Goal: Task Accomplishment & Management: Use online tool/utility

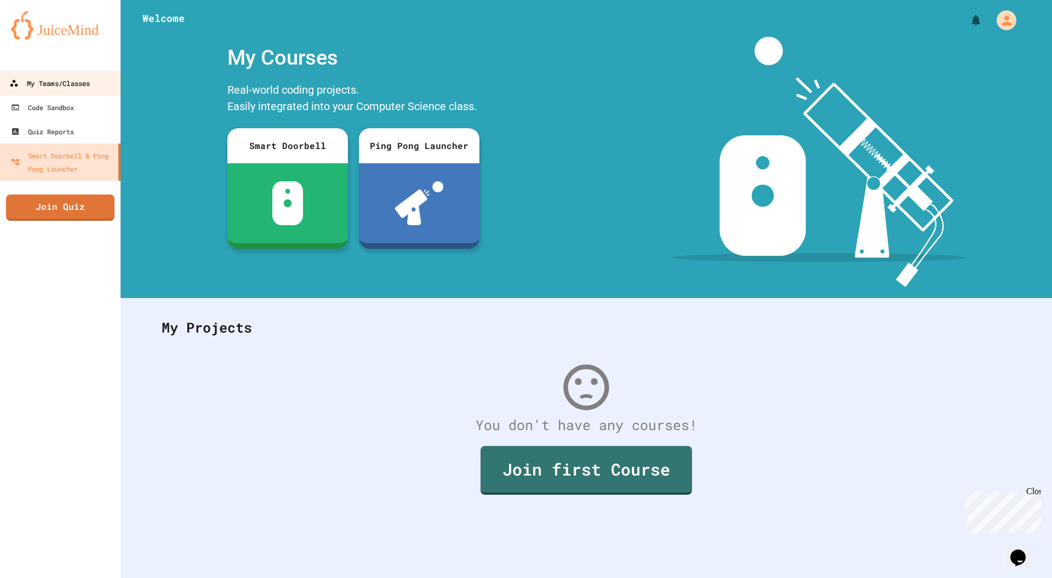
click at [45, 84] on div "My Teams/Classes" at bounding box center [49, 84] width 81 height 14
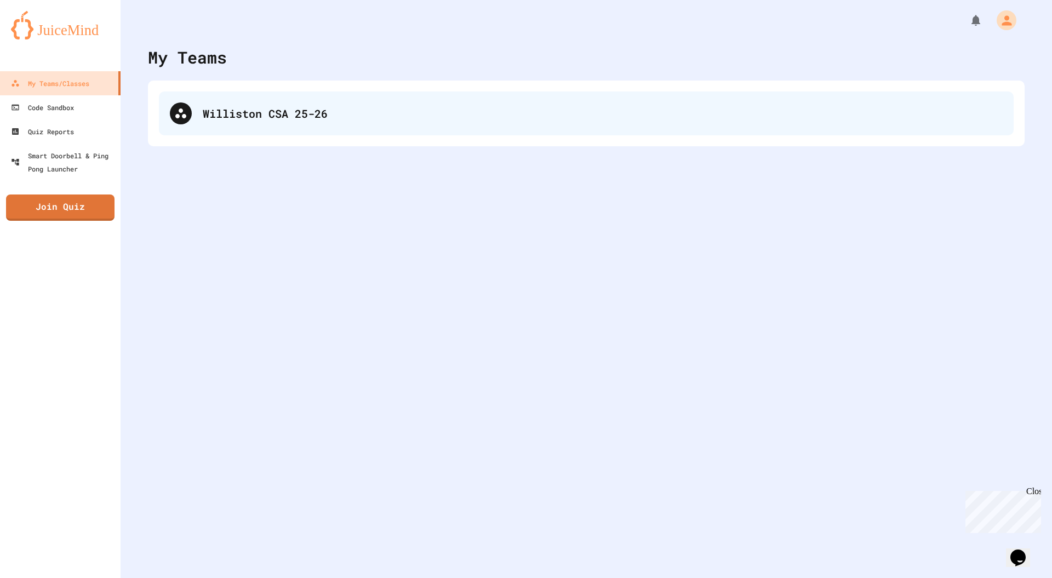
click at [204, 115] on div "Williston CSA 25-26" at bounding box center [603, 113] width 800 height 16
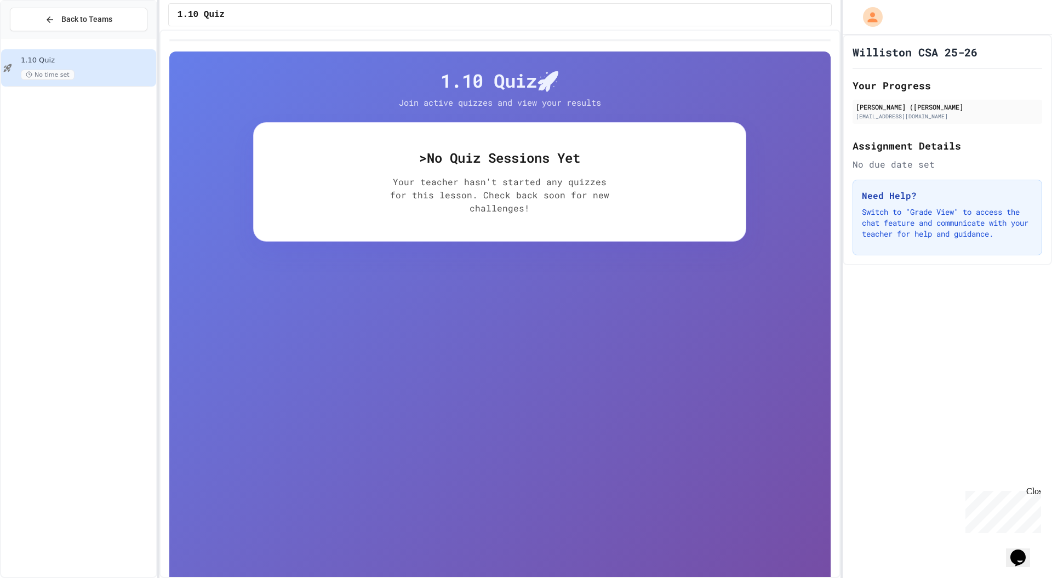
click at [487, 224] on div "> No Quiz Sessions Yet Your teacher hasn't started any quizzes for this lesson.…" at bounding box center [499, 181] width 493 height 119
click at [424, 258] on div "1.10 Quiz 🚀 Join active quizzes and view your results > No Quiz Sessions Yet Yo…" at bounding box center [499, 341] width 661 height 578
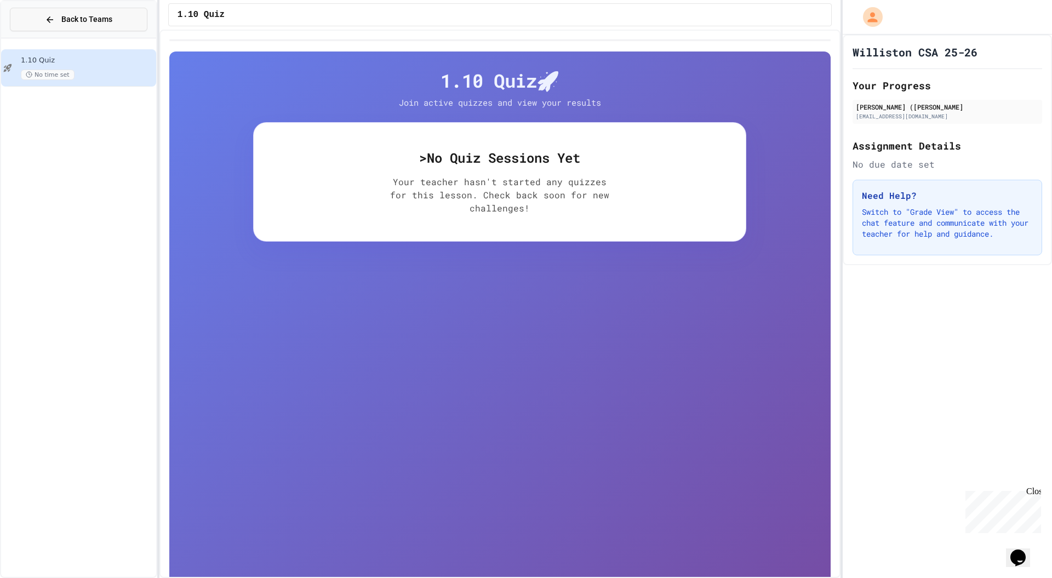
click at [98, 14] on span "Back to Teams" at bounding box center [86, 20] width 51 height 12
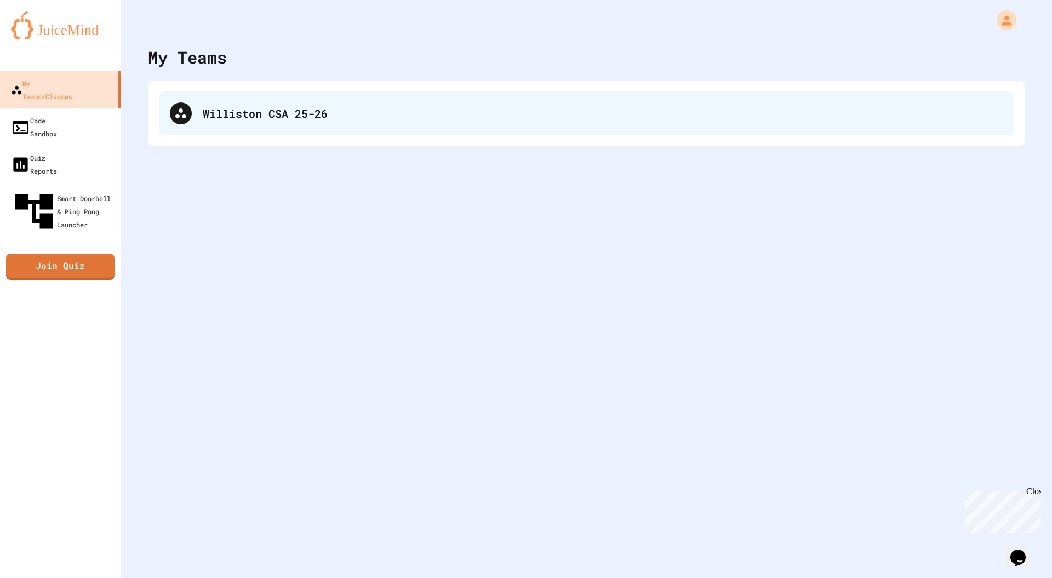
click at [237, 127] on div "Williston CSA 25-26" at bounding box center [586, 114] width 855 height 44
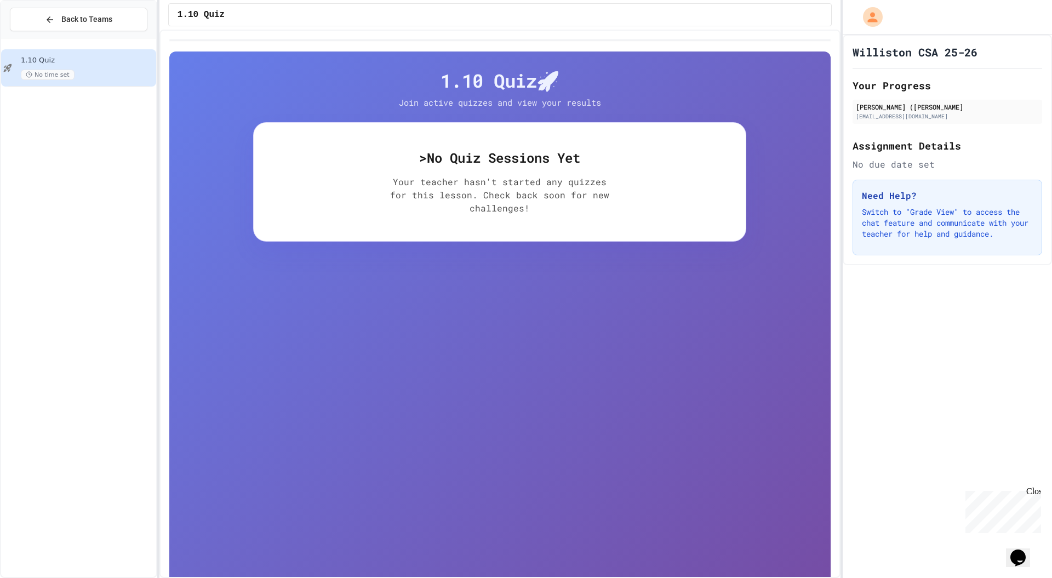
click at [106, 68] on div "1.10 Quiz No time set" at bounding box center [87, 68] width 133 height 24
click at [546, 87] on h4 "1.10 Quiz 🚀" at bounding box center [499, 80] width 493 height 23
click at [453, 167] on div "> No Quiz Sessions Yet Your teacher hasn't started any quizzes for this lesson.…" at bounding box center [499, 181] width 493 height 119
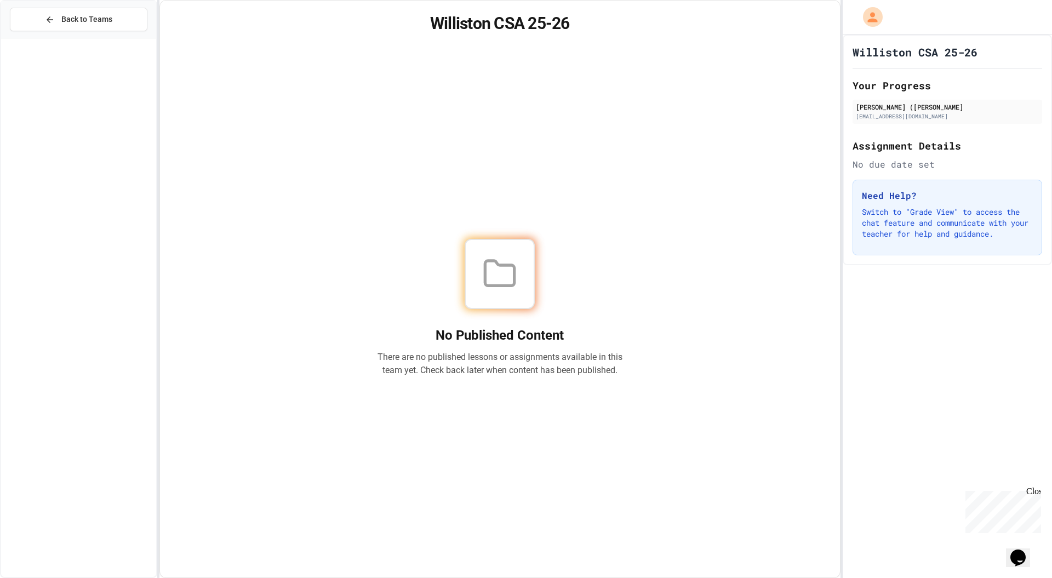
click at [411, 158] on div "No Published Content There are no published lessons or assignments available in…" at bounding box center [500, 307] width 654 height 513
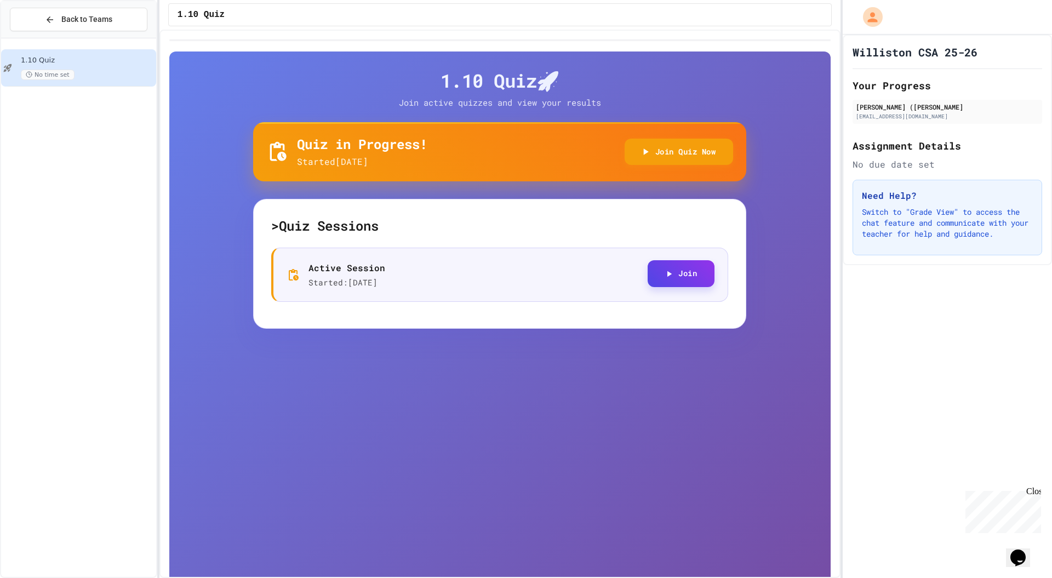
click at [682, 272] on button "Join" at bounding box center [681, 273] width 67 height 27
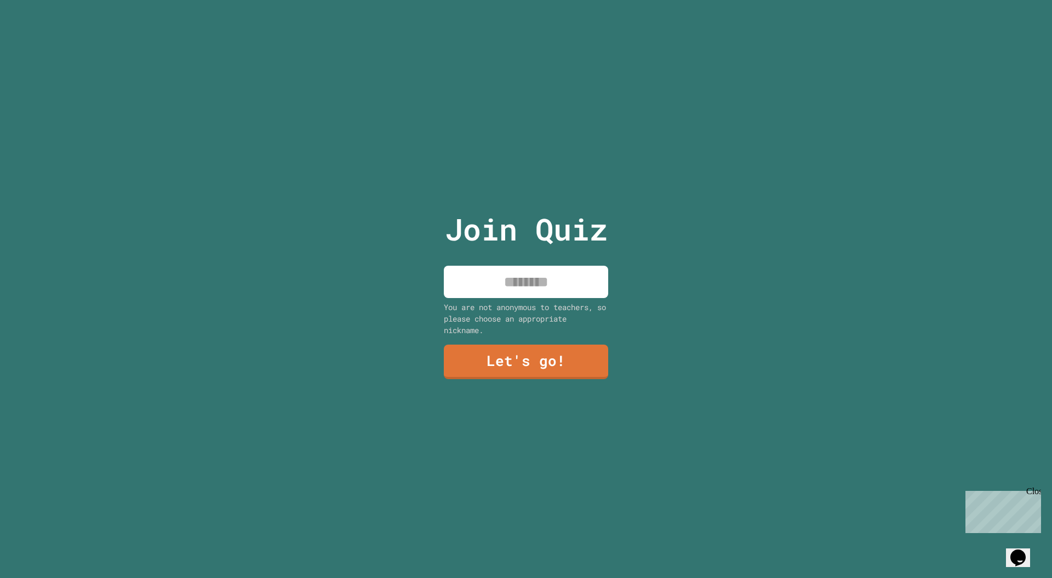
click at [507, 259] on div "Join Quiz You are not anonymous to teachers, so please choose an appropriate ni…" at bounding box center [526, 289] width 185 height 578
click at [511, 275] on input at bounding box center [526, 282] width 164 height 32
type input "******"
click at [464, 364] on link "Let's go!" at bounding box center [526, 362] width 164 height 35
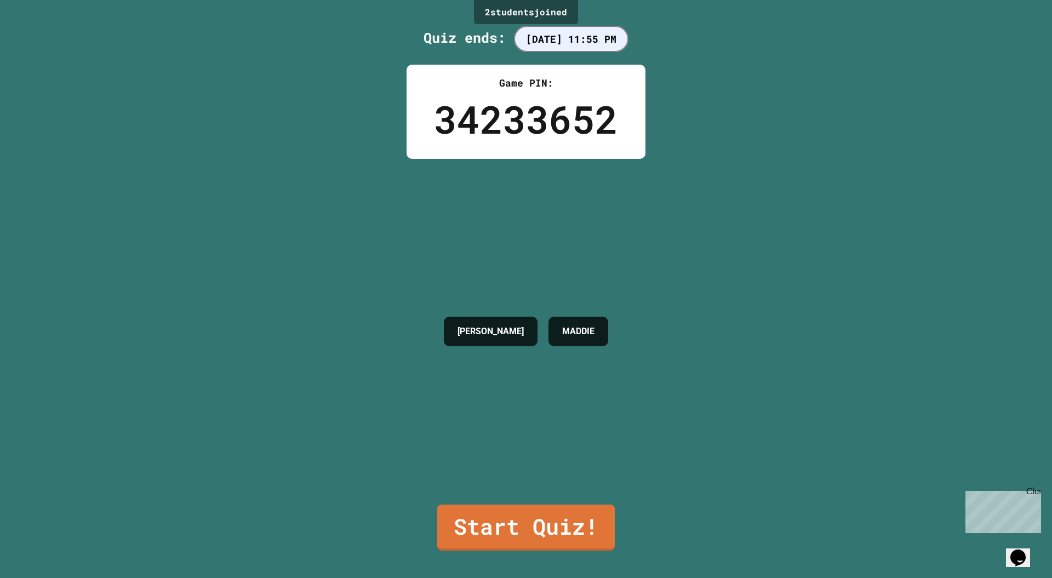
click at [483, 505] on link "Start Quiz!" at bounding box center [526, 528] width 178 height 46
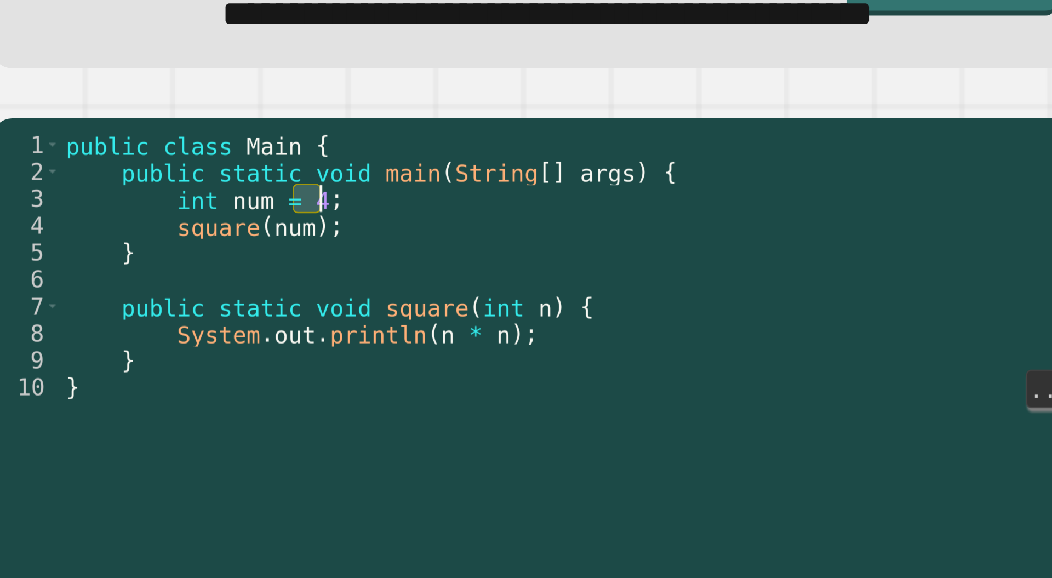
drag, startPoint x: 164, startPoint y: 231, endPoint x: 179, endPoint y: 230, distance: 14.3
click at [179, 230] on div "public class Main { public static void main ( String [ ] args ) { int num = 4 ;…" at bounding box center [285, 370] width 439 height 345
click at [201, 241] on div "public class Main { public static void main ( String [ ] args ) { int num = 4 ;…" at bounding box center [285, 370] width 439 height 345
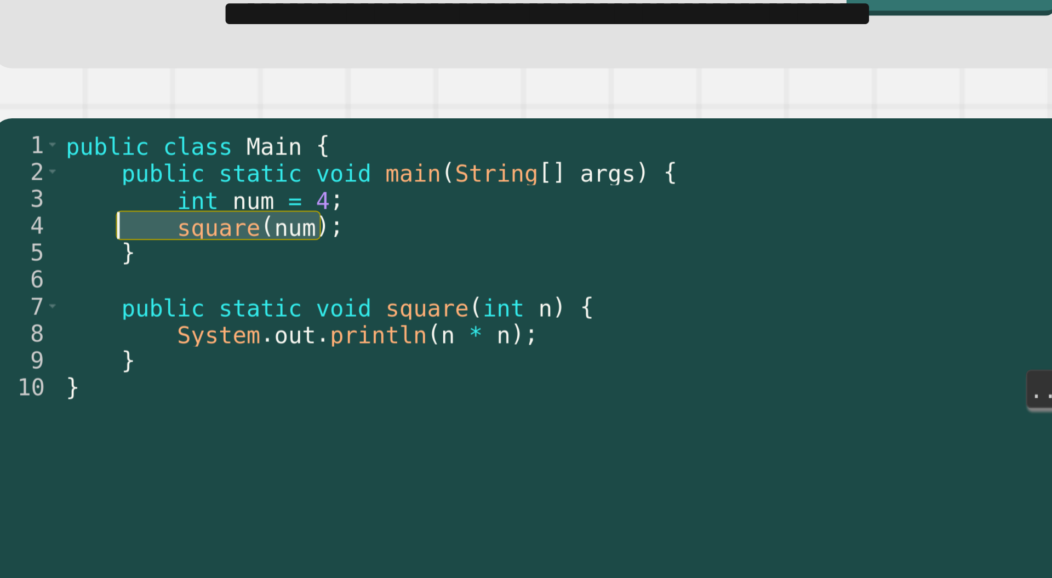
drag, startPoint x: 191, startPoint y: 243, endPoint x: 108, endPoint y: 239, distance: 82.8
click at [108, 239] on div "public class Main { public static void main ( String [ ] args ) { int num = 4 ;…" at bounding box center [285, 370] width 439 height 345
click at [231, 230] on div "public class Main { public static void main ( String [ ] args ) { int num = 4 ;…" at bounding box center [285, 370] width 439 height 345
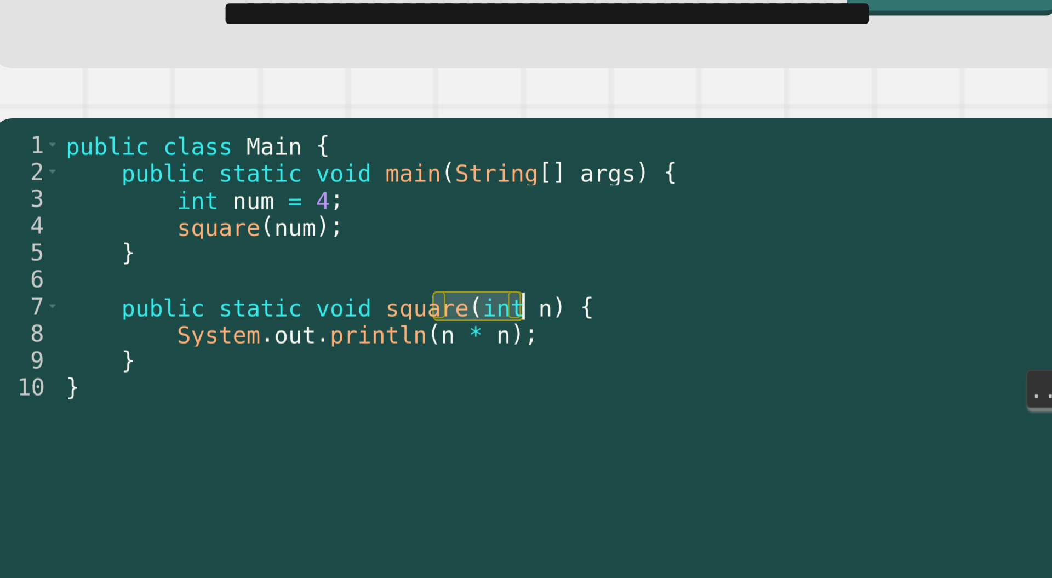
drag, startPoint x: 226, startPoint y: 276, endPoint x: 264, endPoint y: 277, distance: 37.3
click at [264, 277] on div "public class Main { public static void main ( String [ ] args ) { int num = 4 ;…" at bounding box center [285, 370] width 439 height 345
click at [244, 292] on div "public class Main { public static void main ( String [ ] args ) { int num = 4 ;…" at bounding box center [285, 370] width 439 height 345
click at [250, 291] on div "public class Main { public static void main ( String [ ] args ) { int num = 4 ;…" at bounding box center [285, 370] width 439 height 345
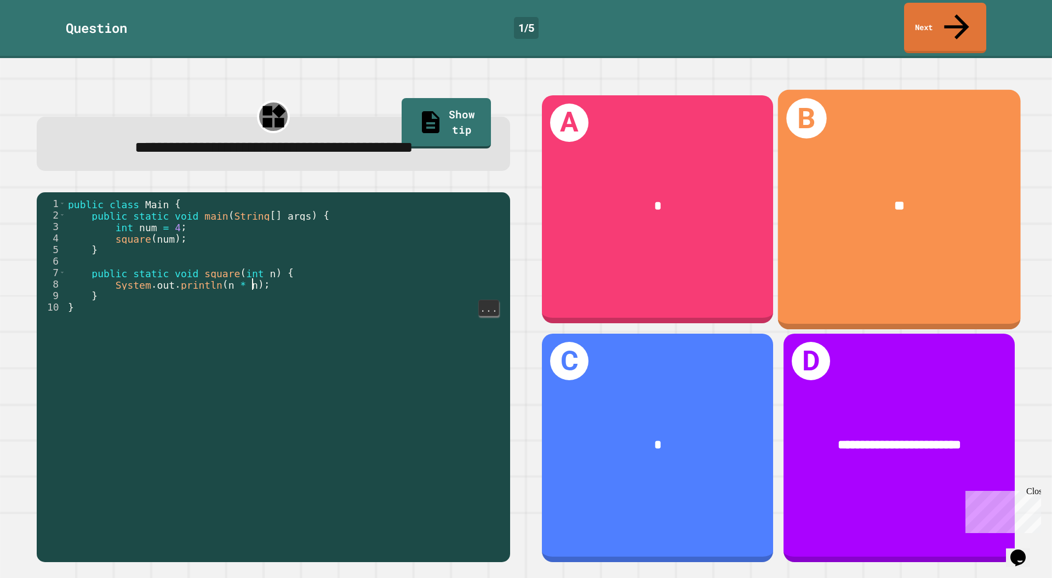
click at [894, 199] on span "**" at bounding box center [899, 205] width 10 height 13
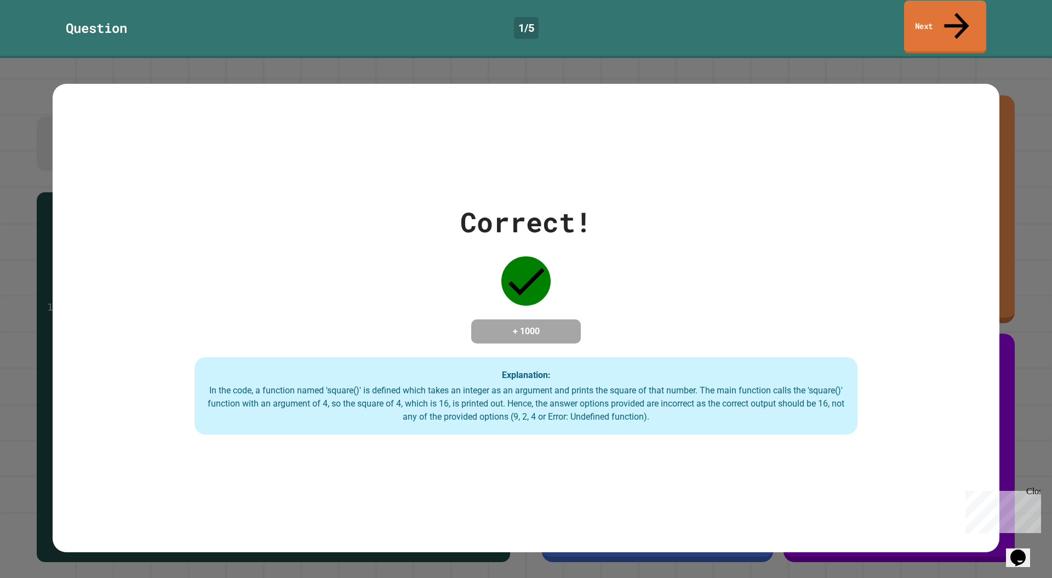
click at [915, 58] on div "Correct! + 1000 Explanation: In the code, a function named 'square()' is define…" at bounding box center [526, 318] width 1052 height 520
click at [935, 20] on link "Next" at bounding box center [945, 27] width 81 height 53
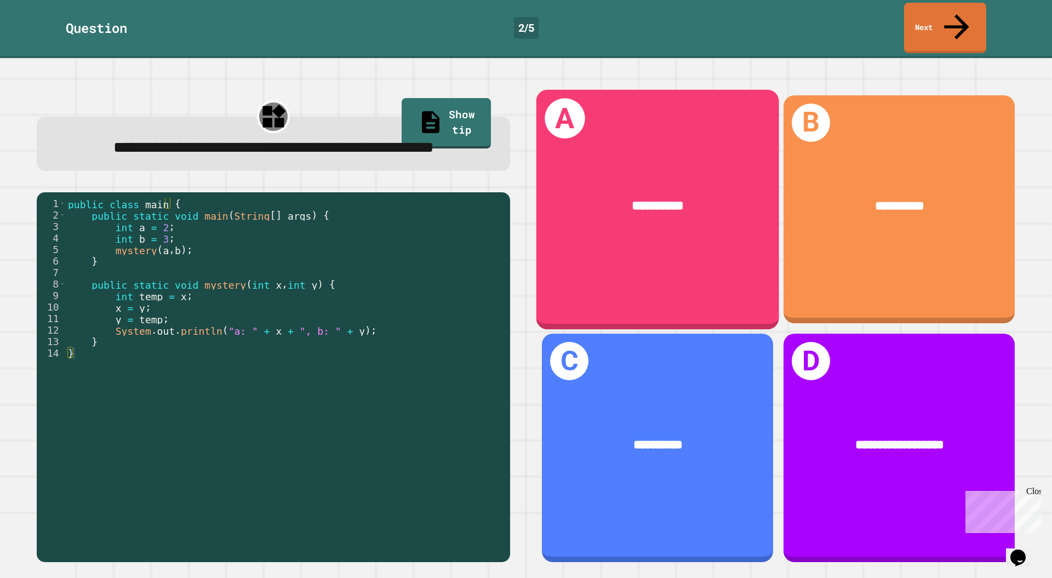
click at [615, 196] on div "**********" at bounding box center [658, 206] width 190 height 20
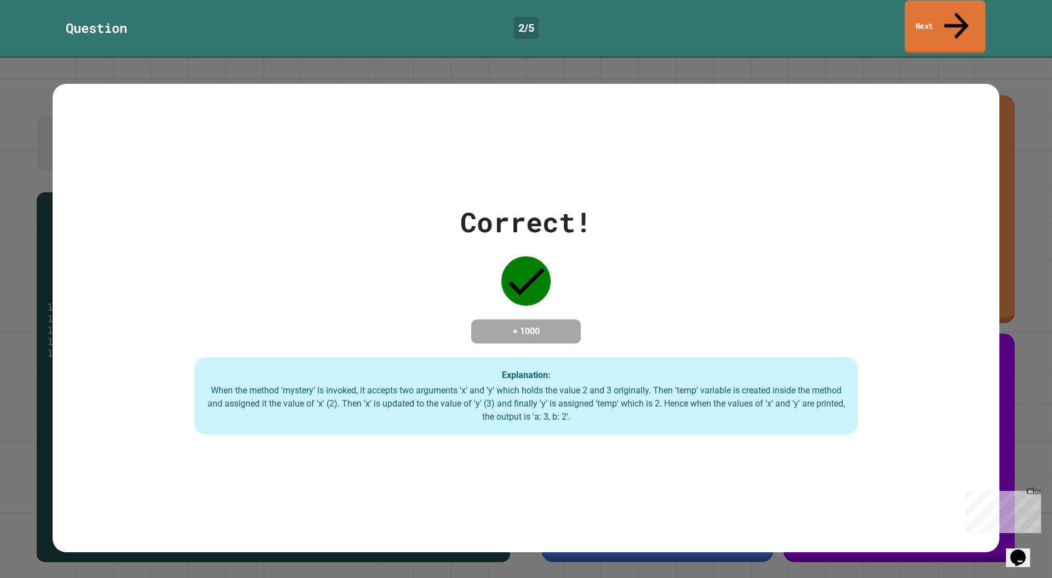
click at [947, 13] on link "Next" at bounding box center [945, 27] width 81 height 53
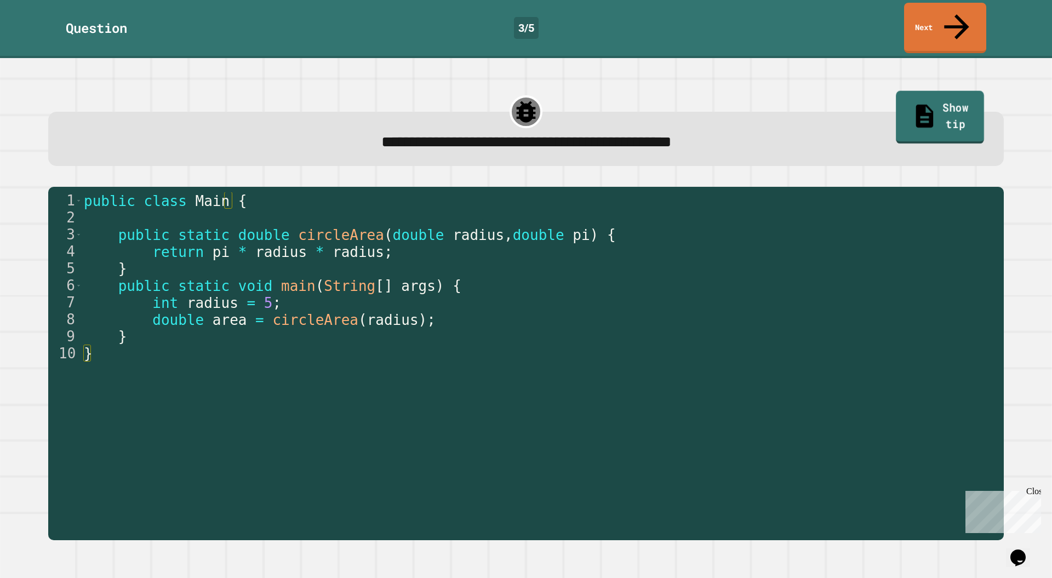
click at [911, 90] on link "Show tip" at bounding box center [940, 116] width 88 height 53
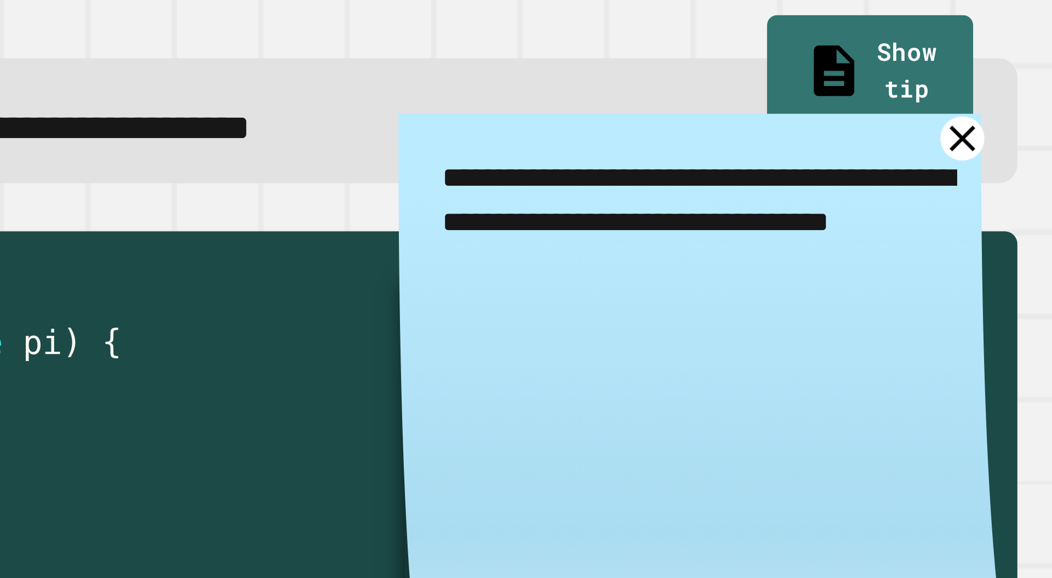
click at [971, 137] on icon at bounding box center [980, 146] width 19 height 19
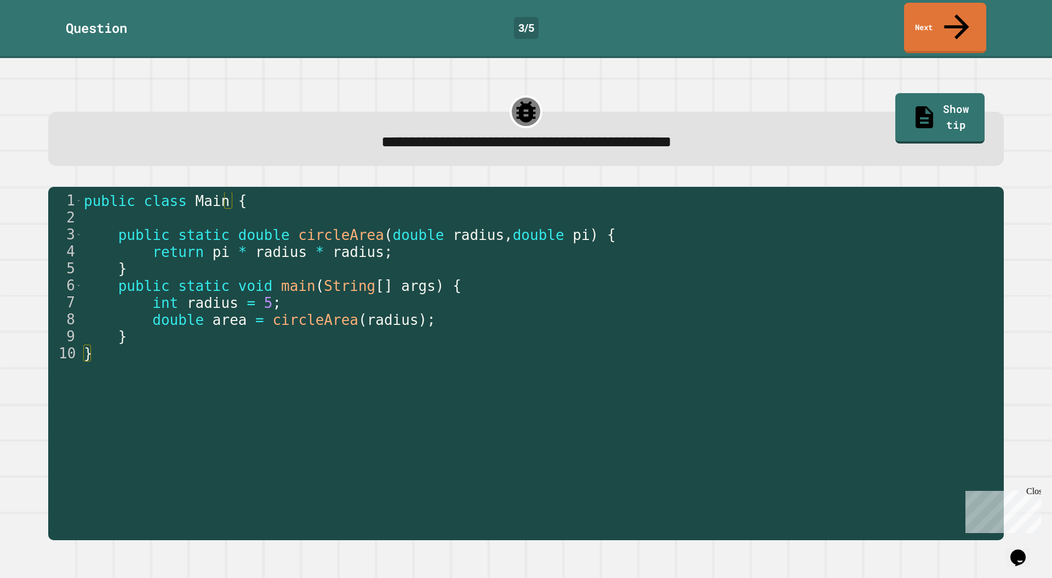
click at [896, 93] on link "Show tip" at bounding box center [939, 118] width 89 height 50
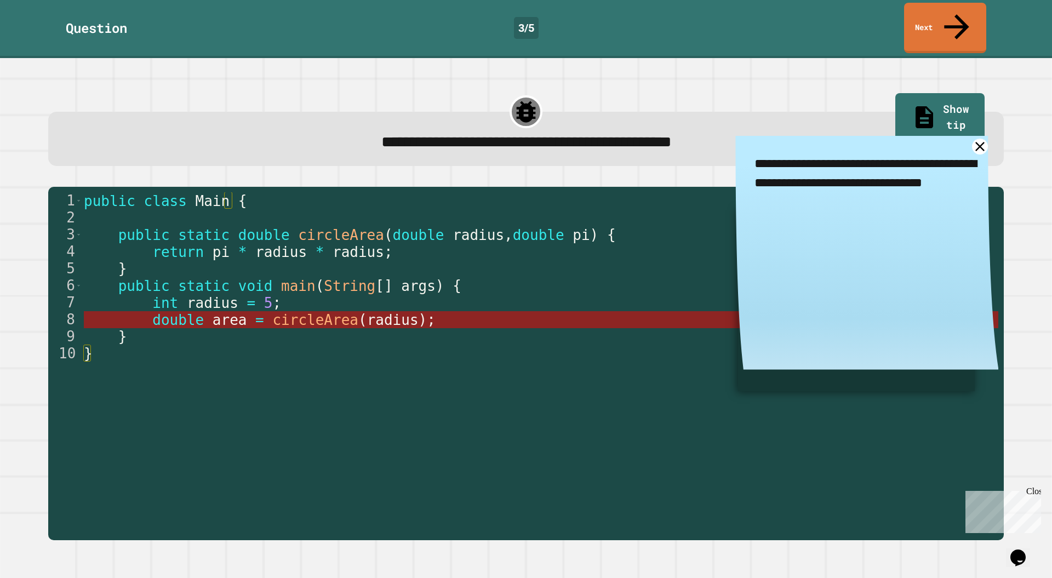
click at [367, 312] on span "radius" at bounding box center [393, 320] width 52 height 16
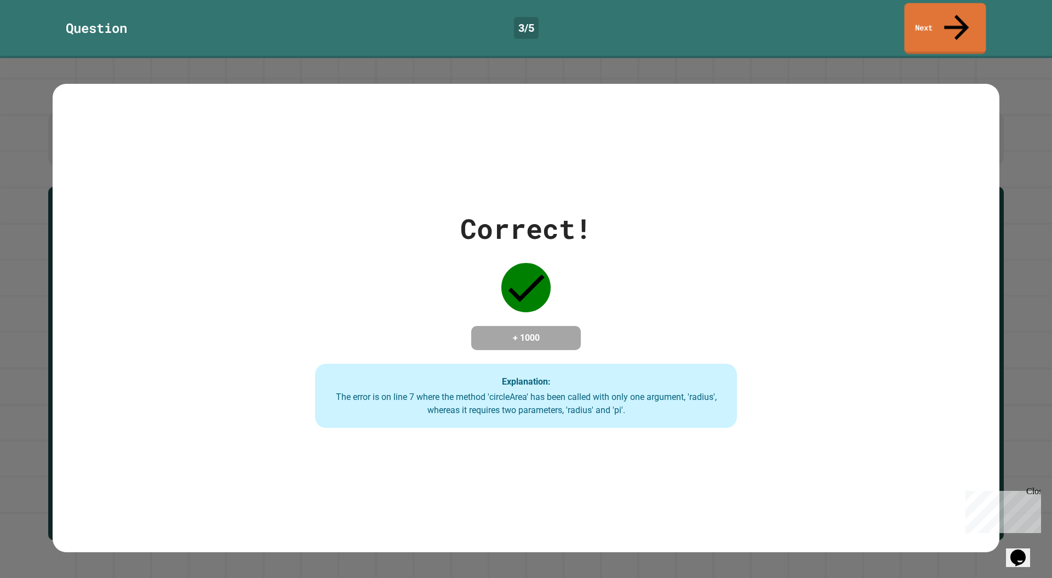
click at [955, 19] on link "Next" at bounding box center [945, 28] width 82 height 51
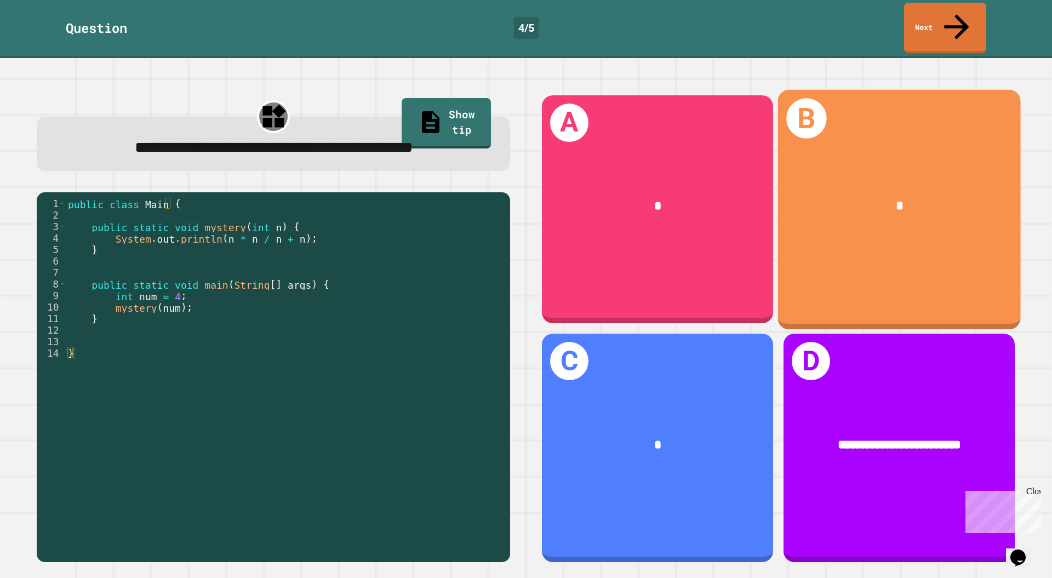
click at [896, 193] on div "*" at bounding box center [899, 206] width 243 height 73
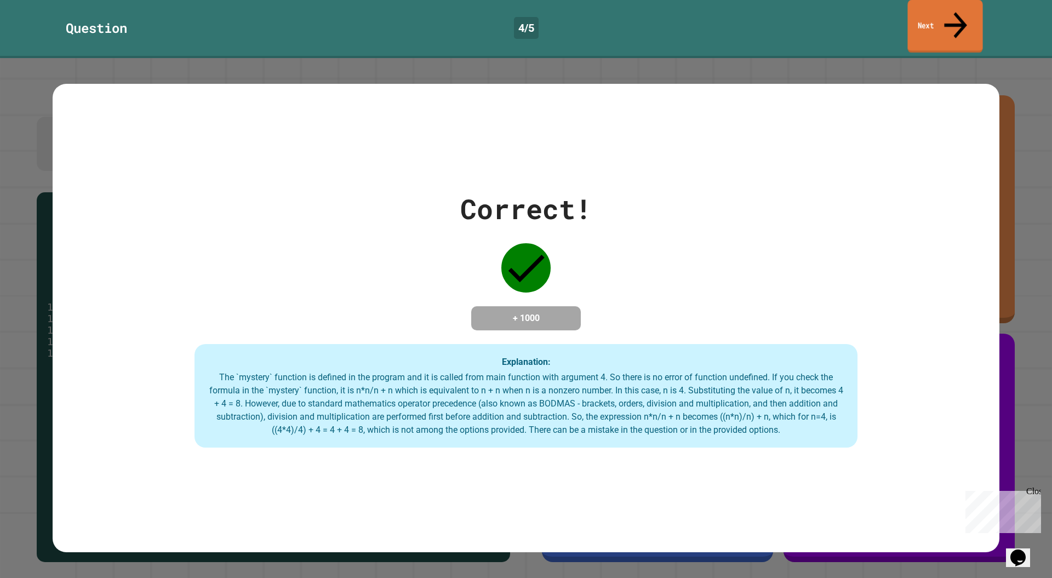
click at [944, 10] on link "Next" at bounding box center [944, 26] width 75 height 53
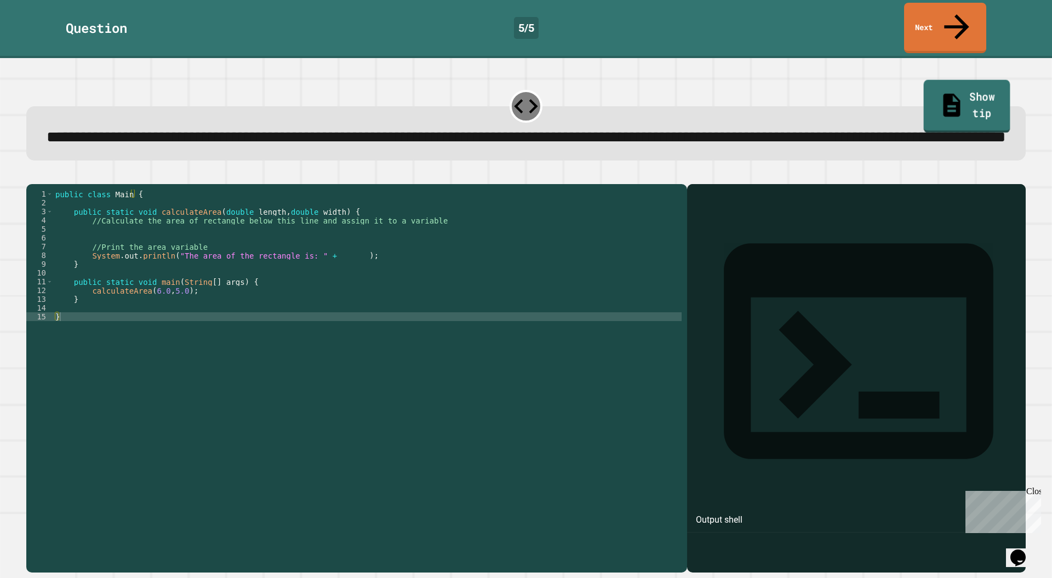
click at [949, 80] on link "Show tip" at bounding box center [967, 106] width 87 height 53
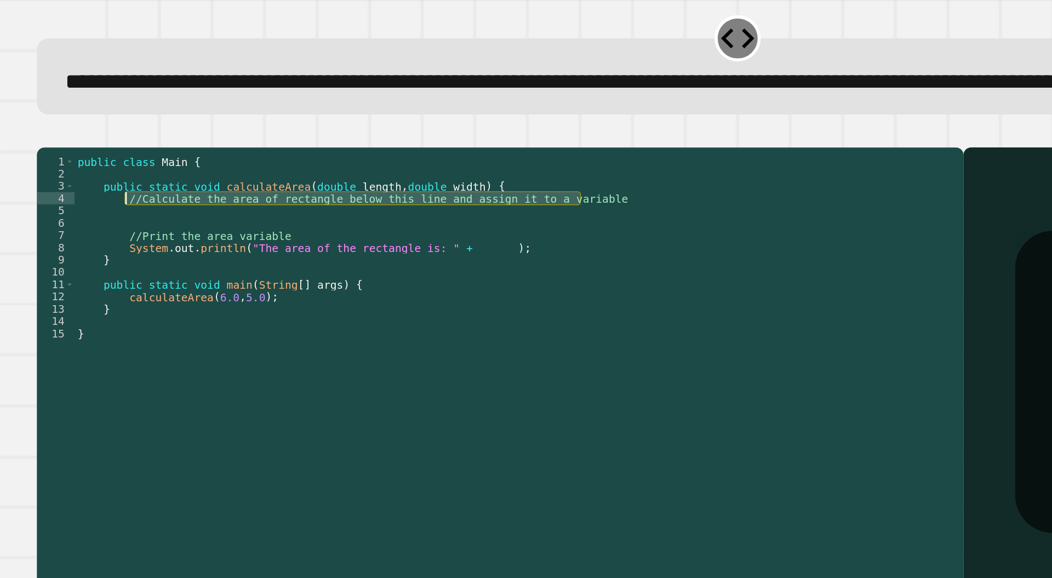
drag, startPoint x: 416, startPoint y: 239, endPoint x: 89, endPoint y: 240, distance: 327.1
click at [89, 240] on div "public class Main { public static void calculateArea ( double length , double w…" at bounding box center [367, 365] width 629 height 351
click at [89, 240] on div "public class Main { public static void calculateArea ( double length , double w…" at bounding box center [367, 356] width 629 height 333
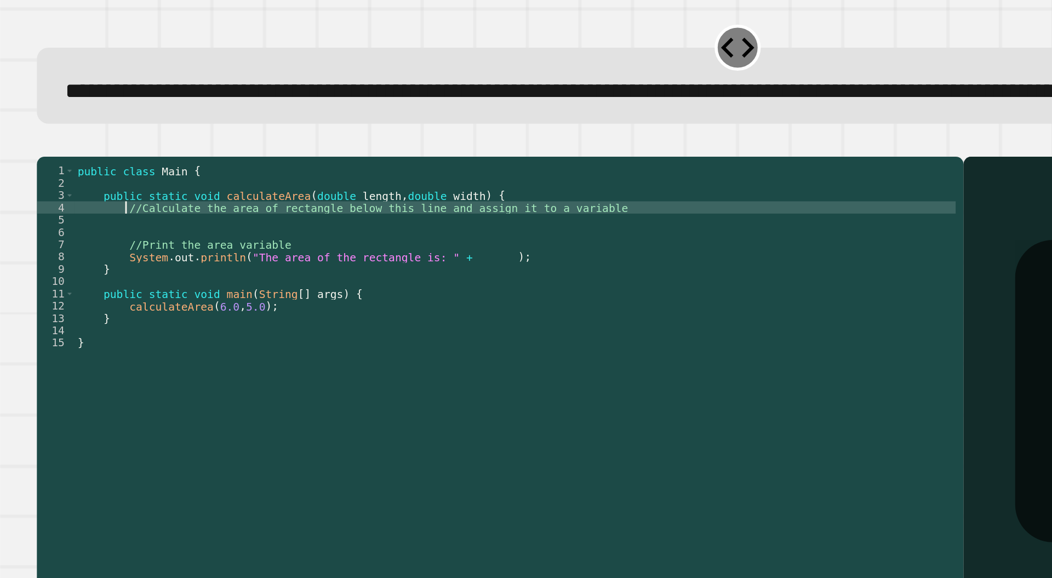
type textarea "**********"
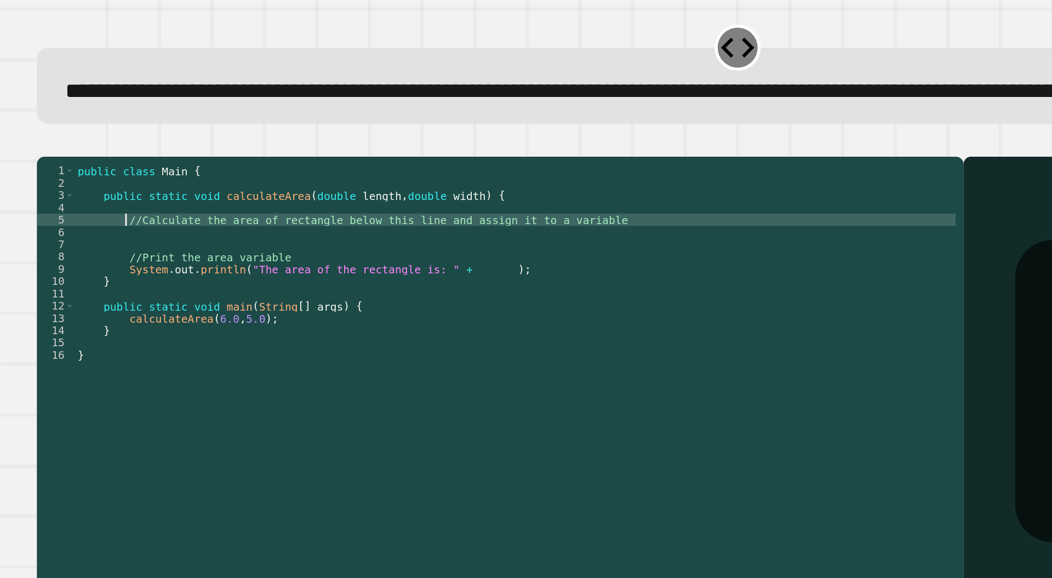
click at [89, 233] on div "public class Main { public static void calculateArea ( double length , double w…" at bounding box center [367, 365] width 629 height 351
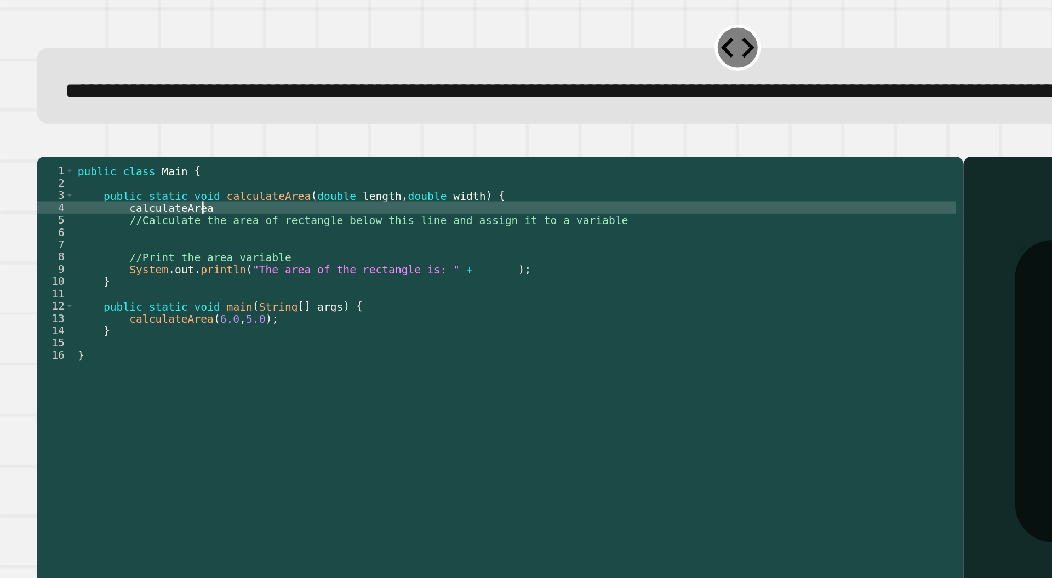
scroll to position [0, 6]
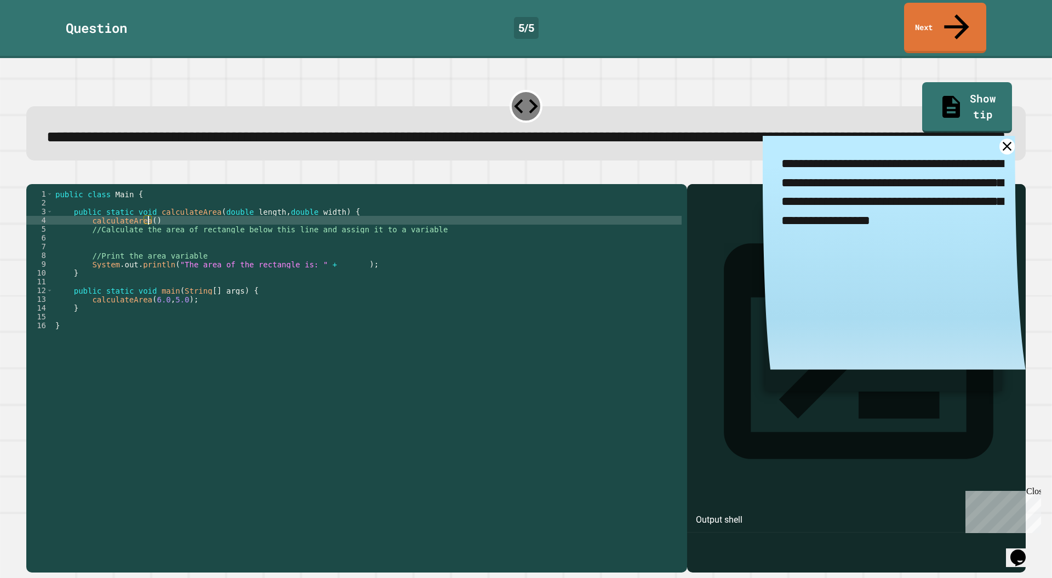
click at [167, 236] on div "public class Main { public static void calculateArea ( double length , double w…" at bounding box center [367, 365] width 629 height 351
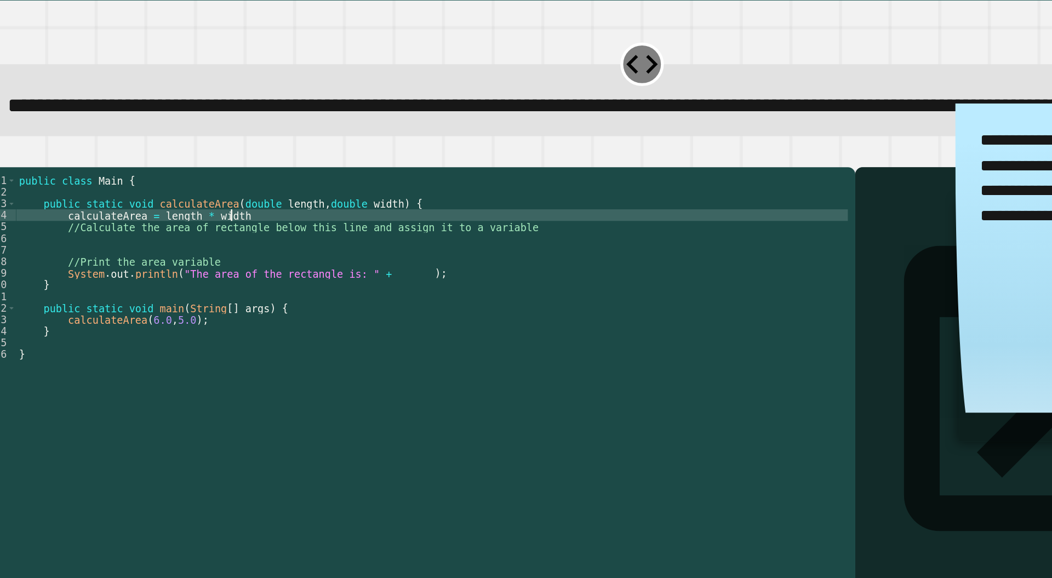
scroll to position [0, 11]
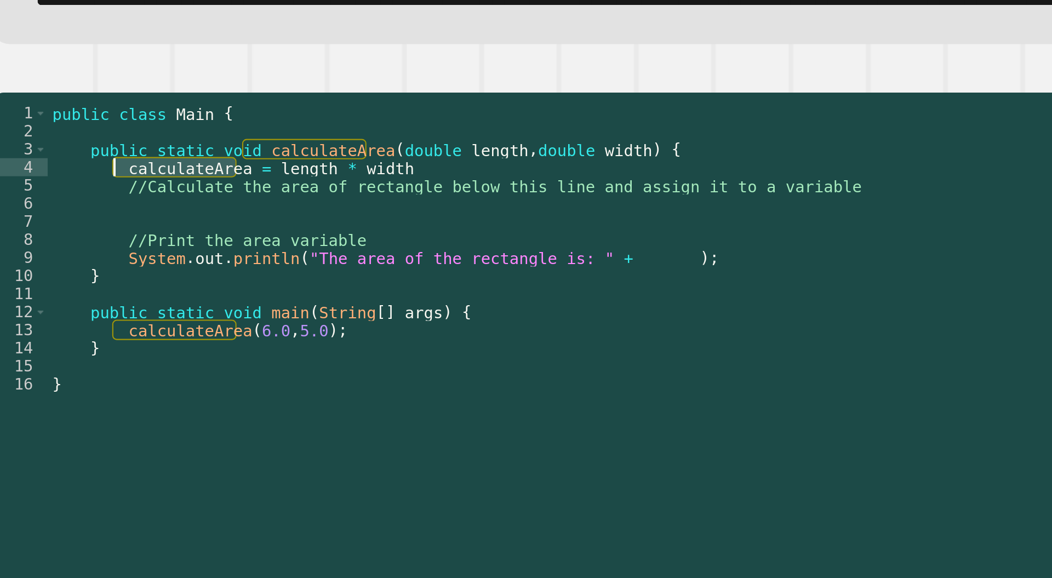
drag, startPoint x: 142, startPoint y: 236, endPoint x: 88, endPoint y: 237, distance: 53.7
click at [88, 237] on div "public class Main { public static void calculateArea ( double length , double w…" at bounding box center [367, 365] width 629 height 351
click at [92, 237] on div "public class Main { public static void calculateArea ( double length , double w…" at bounding box center [367, 356] width 629 height 333
drag, startPoint x: 89, startPoint y: 237, endPoint x: 146, endPoint y: 238, distance: 57.0
click at [146, 238] on div "public class Main { public static void calculateArea ( double length , double w…" at bounding box center [367, 365] width 629 height 351
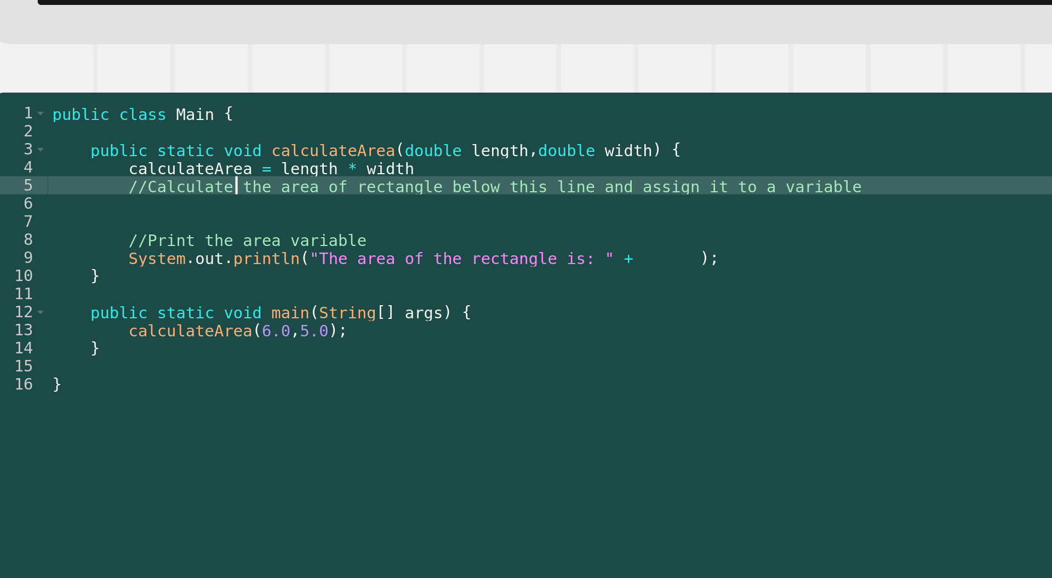
click at [142, 248] on div "public class Main { public static void calculateArea ( double length , double w…" at bounding box center [367, 365] width 629 height 351
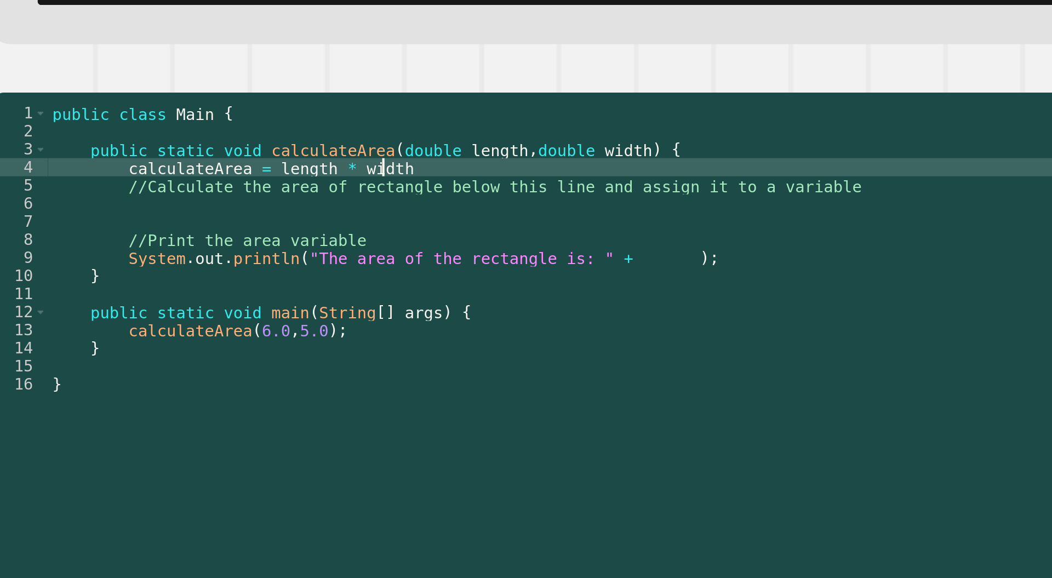
click at [239, 237] on div "public class Main { public static void calculateArea ( double length , double w…" at bounding box center [367, 365] width 629 height 351
click at [145, 237] on div "public class Main { public static void calculateArea ( double length , double w…" at bounding box center [367, 365] width 629 height 351
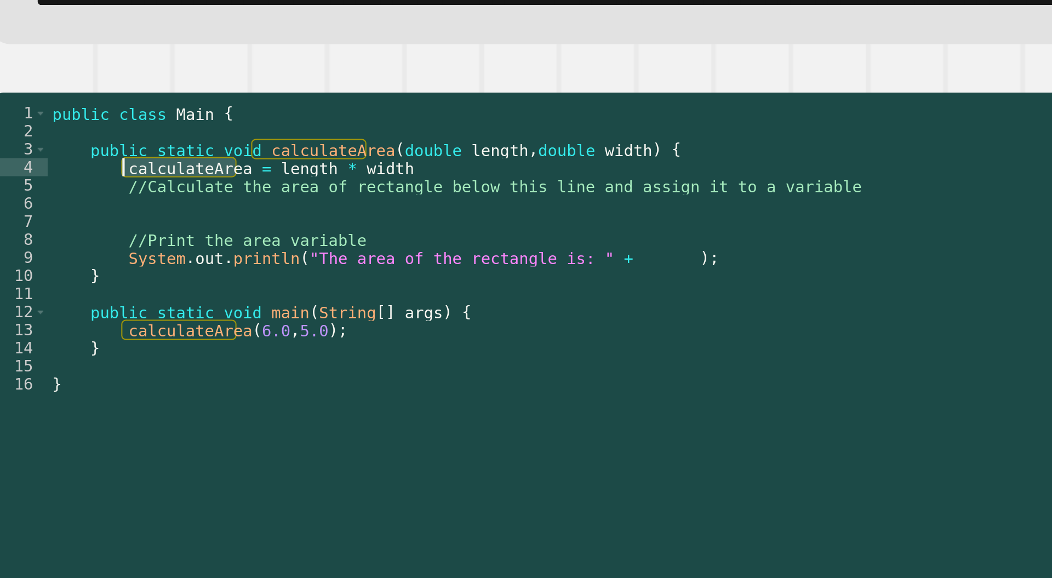
drag, startPoint x: 145, startPoint y: 237, endPoint x: 90, endPoint y: 233, distance: 55.4
click at [90, 233] on div "public class Main { public static void calculateArea ( double length , double w…" at bounding box center [367, 365] width 629 height 351
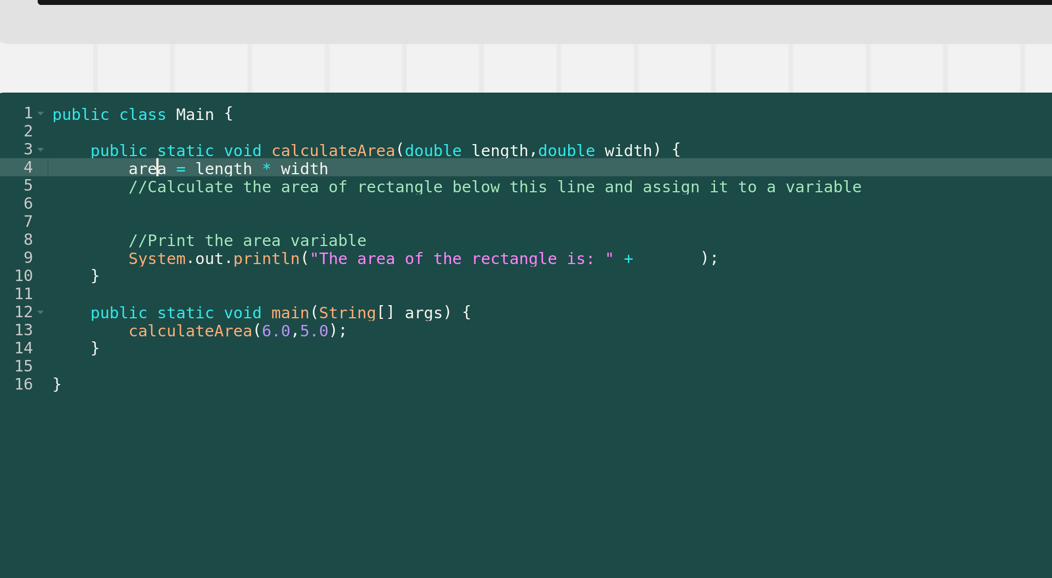
click at [151, 251] on div "public class Main { public static void calculateArea ( double length , double w…" at bounding box center [367, 365] width 629 height 351
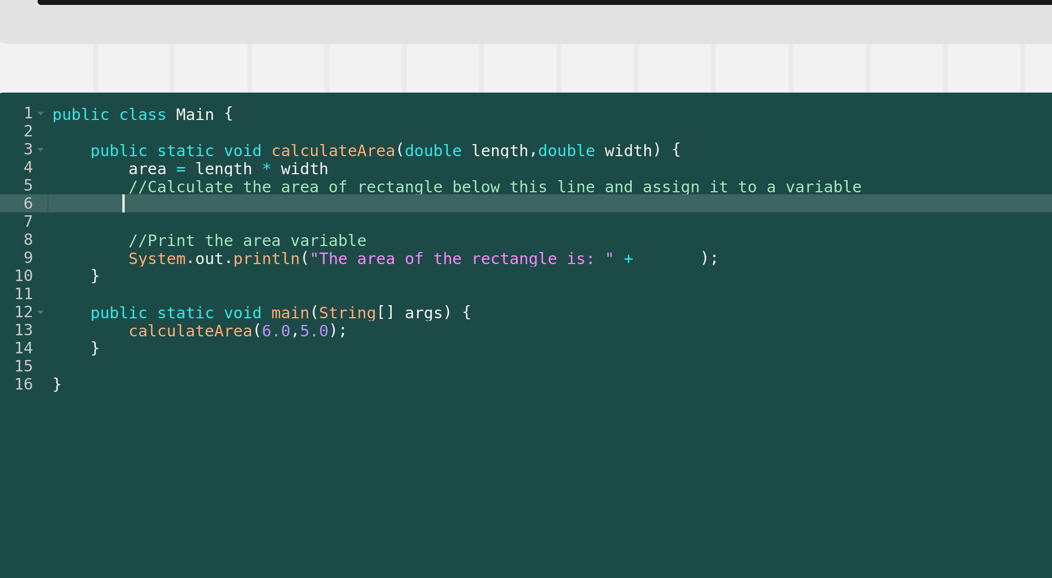
scroll to position [0, 2]
click at [315, 283] on div "public class Main { public static void calculateArea ( double length , double w…" at bounding box center [367, 365] width 629 height 351
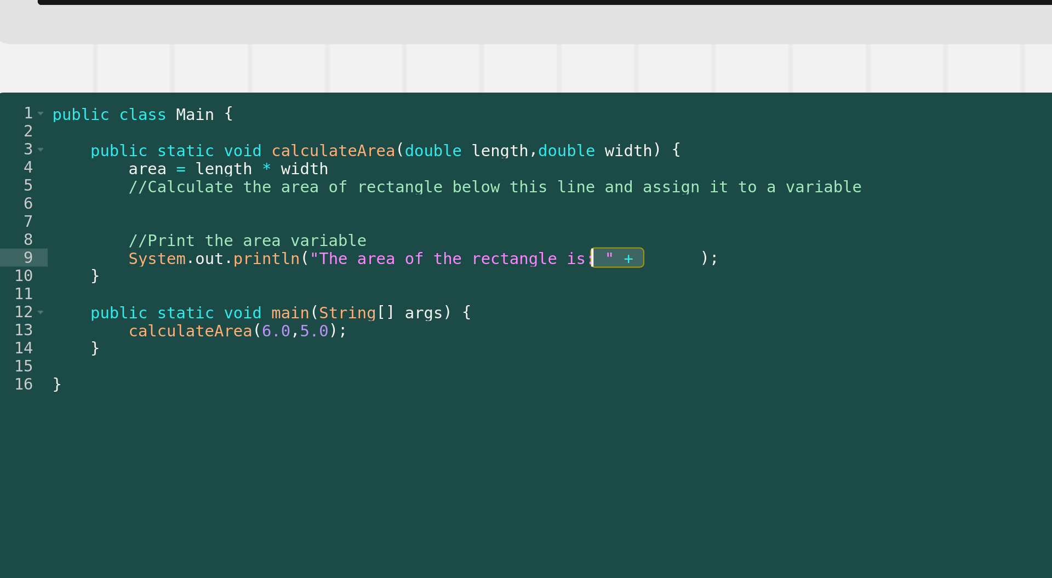
drag, startPoint x: 341, startPoint y: 281, endPoint x: 317, endPoint y: 281, distance: 24.1
click at [317, 281] on div "public class Main { public static void calculateArea ( double length , double w…" at bounding box center [367, 365] width 629 height 351
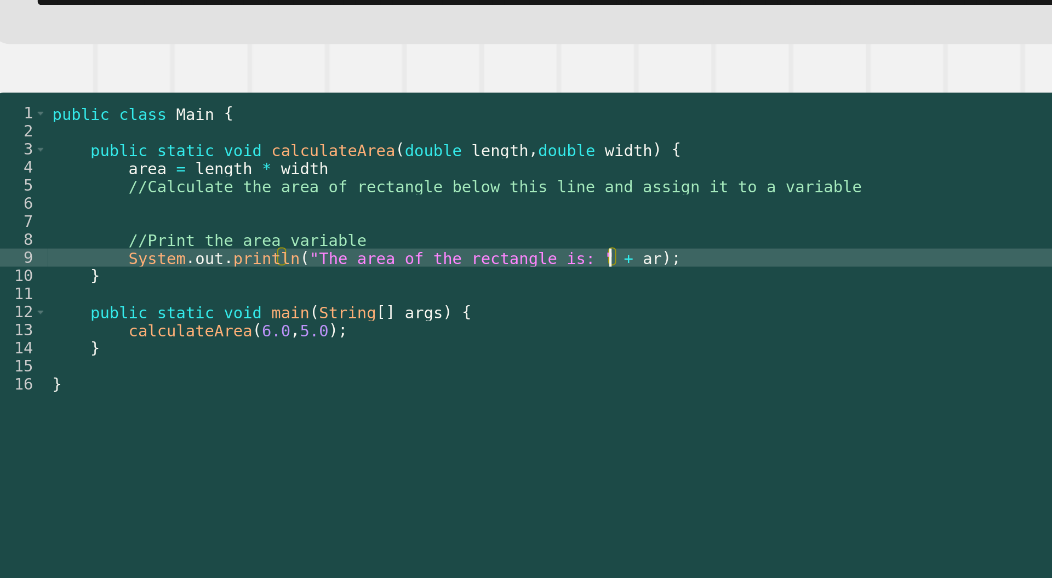
scroll to position [0, 20]
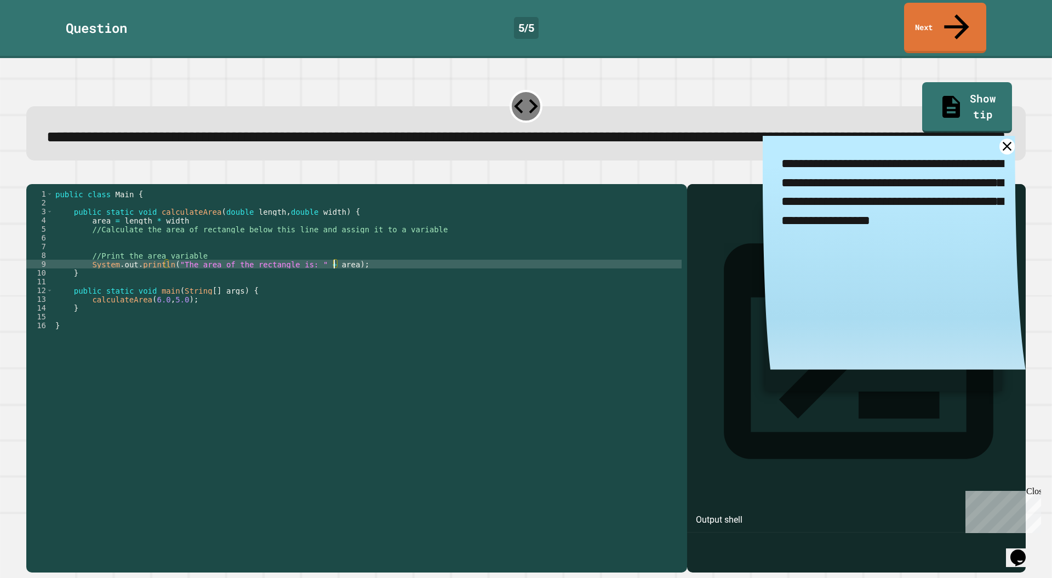
click at [32, 175] on icon "button" at bounding box center [32, 175] width 0 height 0
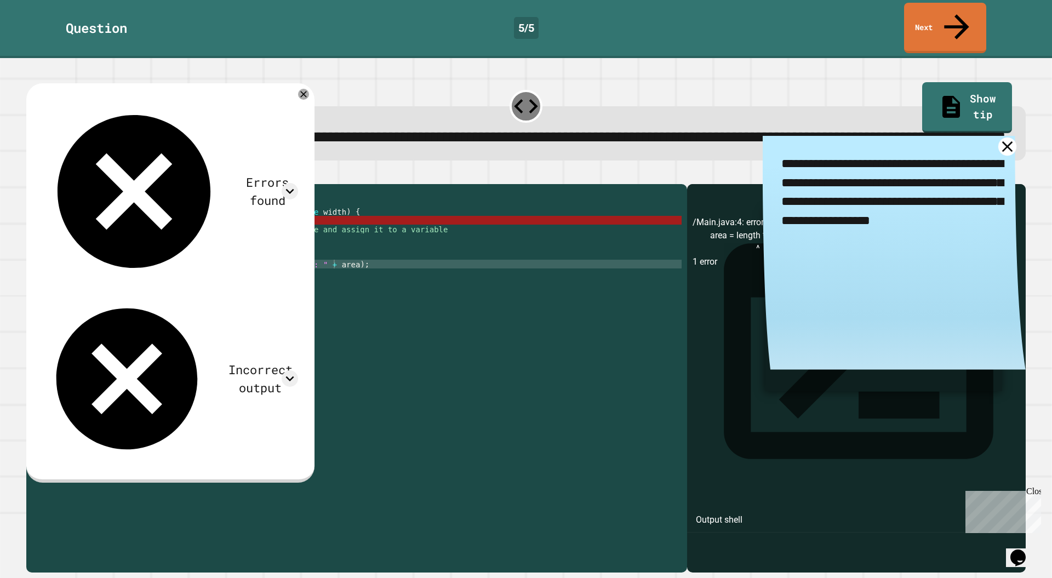
click at [998, 151] on icon at bounding box center [1007, 147] width 18 height 18
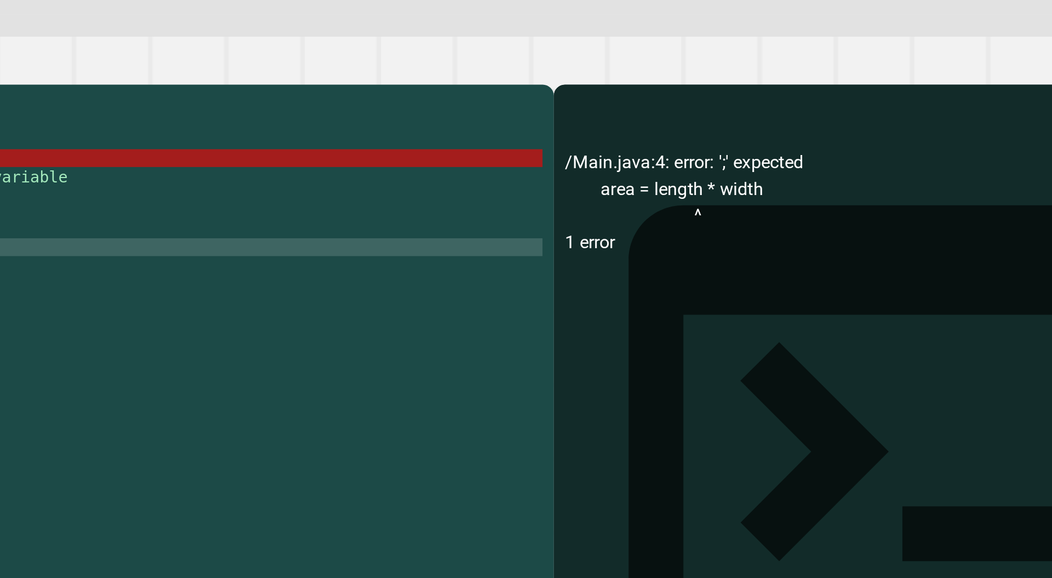
click at [755, 243] on div "/Main.java:4: error: ';' expected area = length * width ^ 1 error" at bounding box center [857, 394] width 328 height 357
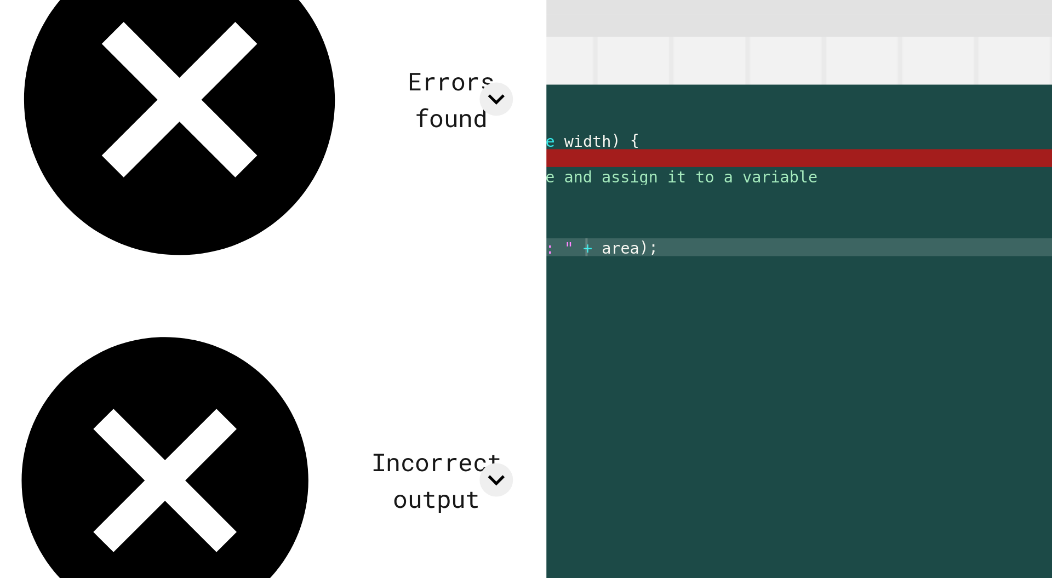
click at [179, 237] on div "public class Main { public static void calculateArea ( double length , double w…" at bounding box center [367, 365] width 629 height 351
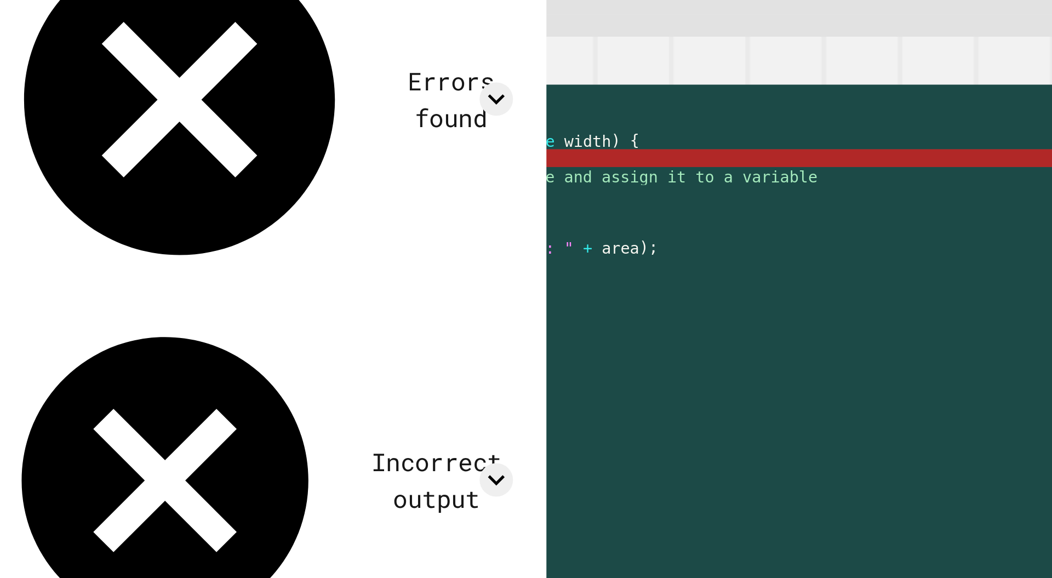
scroll to position [0, 8]
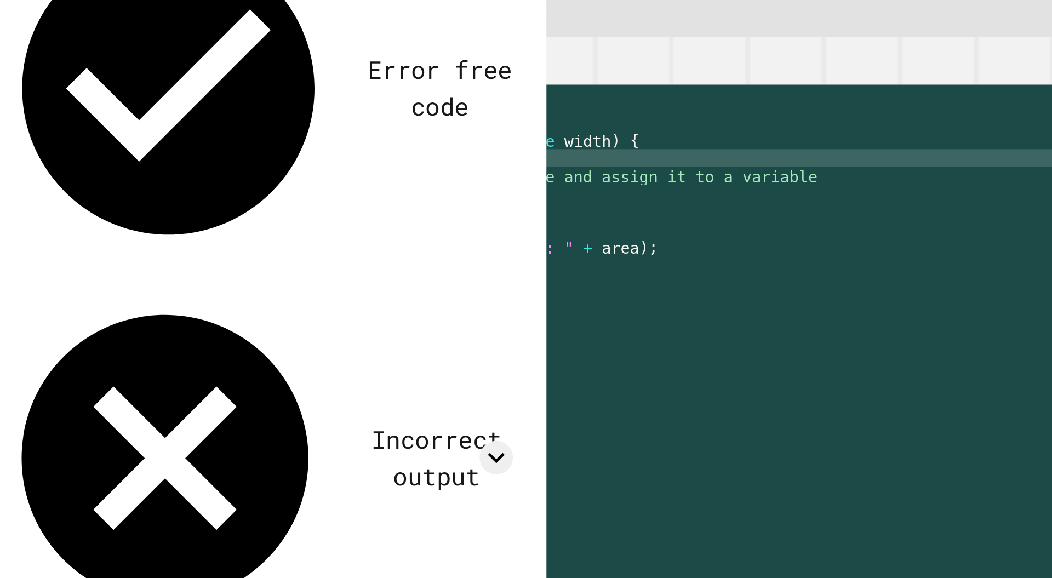
click at [118, 233] on div "public class Main { public static void calculateArea ( double length , double w…" at bounding box center [367, 365] width 629 height 351
click at [203, 233] on div "public class Main { public static void calculateArea ( double length , double w…" at bounding box center [367, 365] width 629 height 351
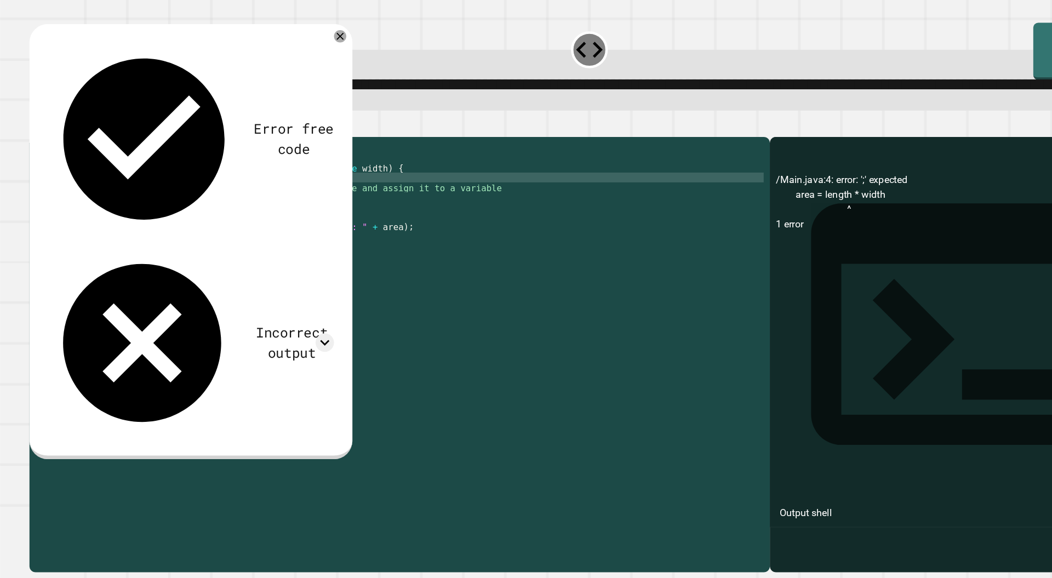
scroll to position [0, 0]
click at [32, 175] on icon "button" at bounding box center [32, 175] width 0 height 0
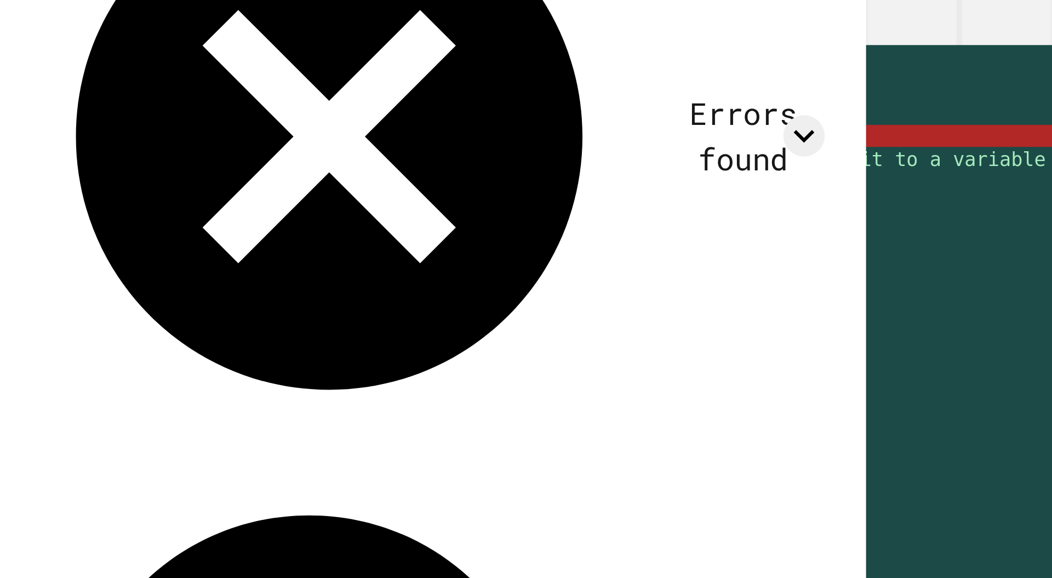
click at [121, 233] on div "public class Main { public static void calculateArea ( double length , double w…" at bounding box center [367, 365] width 629 height 351
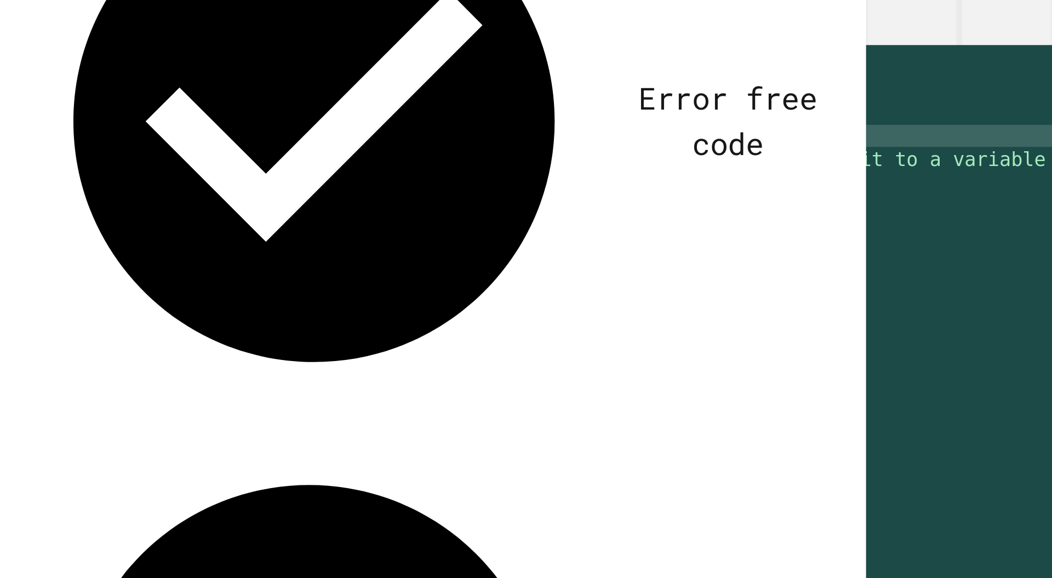
click at [193, 236] on div "public class Main { public static void calculateArea ( double length , double w…" at bounding box center [367, 365] width 629 height 351
click at [154, 236] on div "public class Main { public static void calculateArea ( double length , double w…" at bounding box center [367, 365] width 629 height 351
click at [233, 314] on div "public class Main { public static void calculateArea ( double length , double w…" at bounding box center [367, 365] width 629 height 351
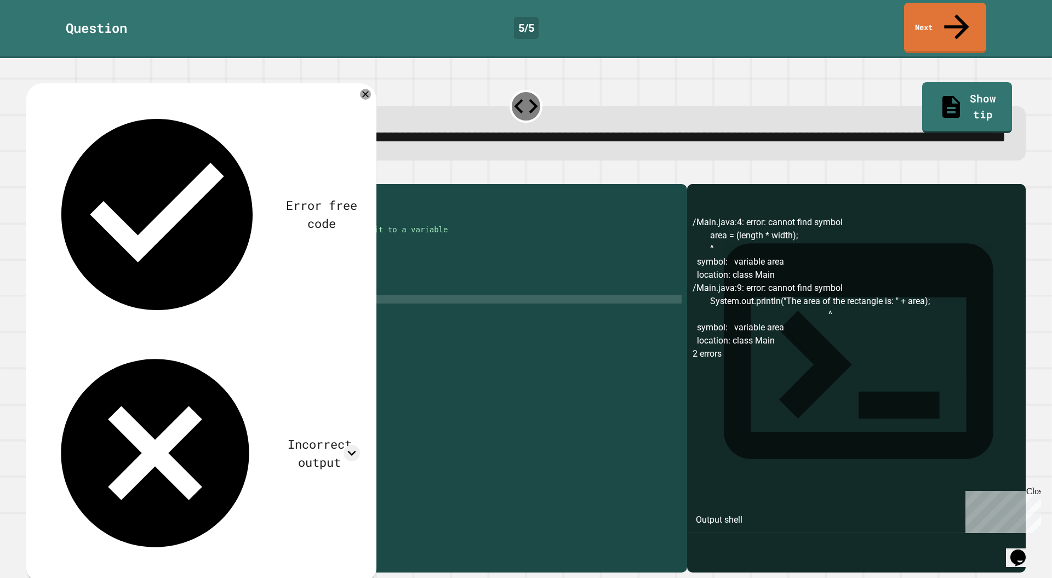
click at [32, 175] on button "button" at bounding box center [32, 175] width 0 height 0
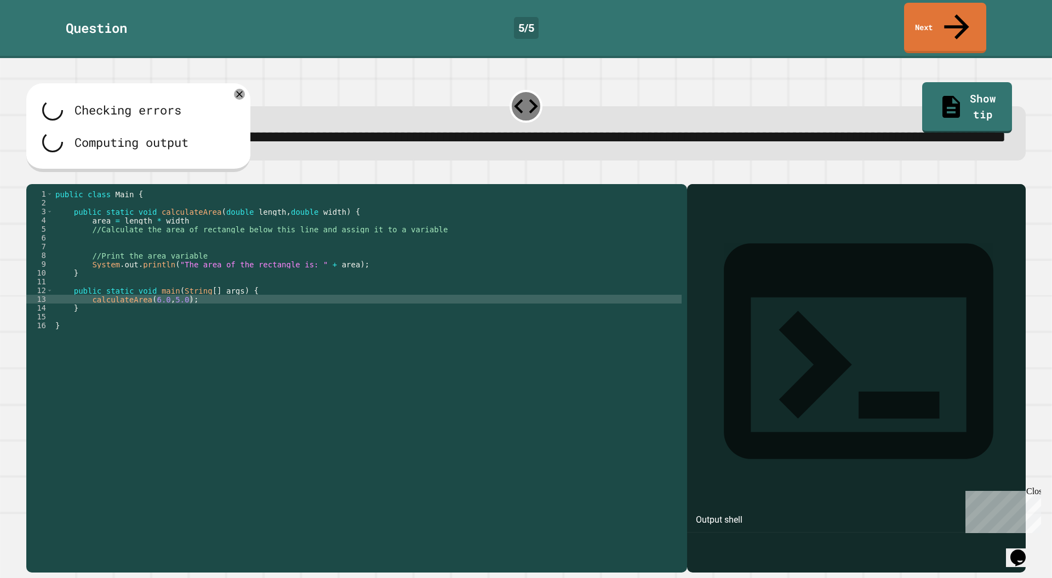
scroll to position [0, 0]
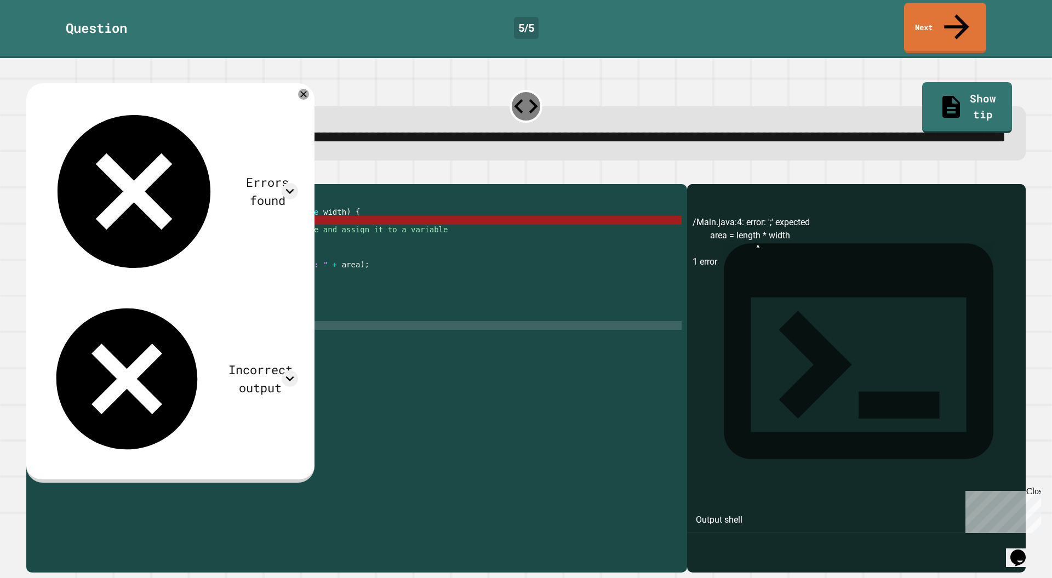
drag, startPoint x: 340, startPoint y: 462, endPoint x: 305, endPoint y: 190, distance: 274.6
click at [305, 184] on div at bounding box center [525, 177] width 999 height 13
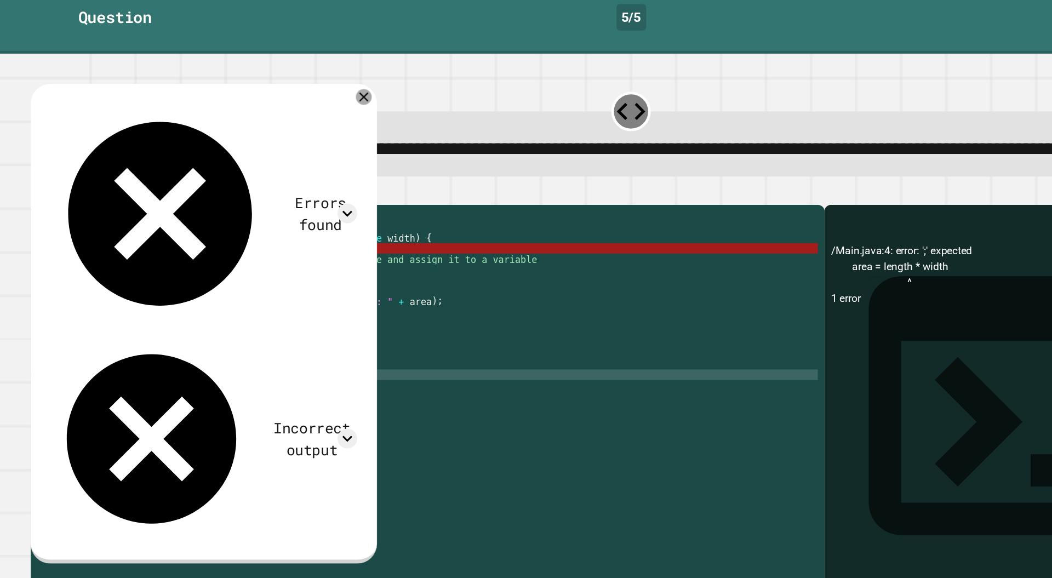
click at [310, 96] on icon at bounding box center [303, 94] width 13 height 13
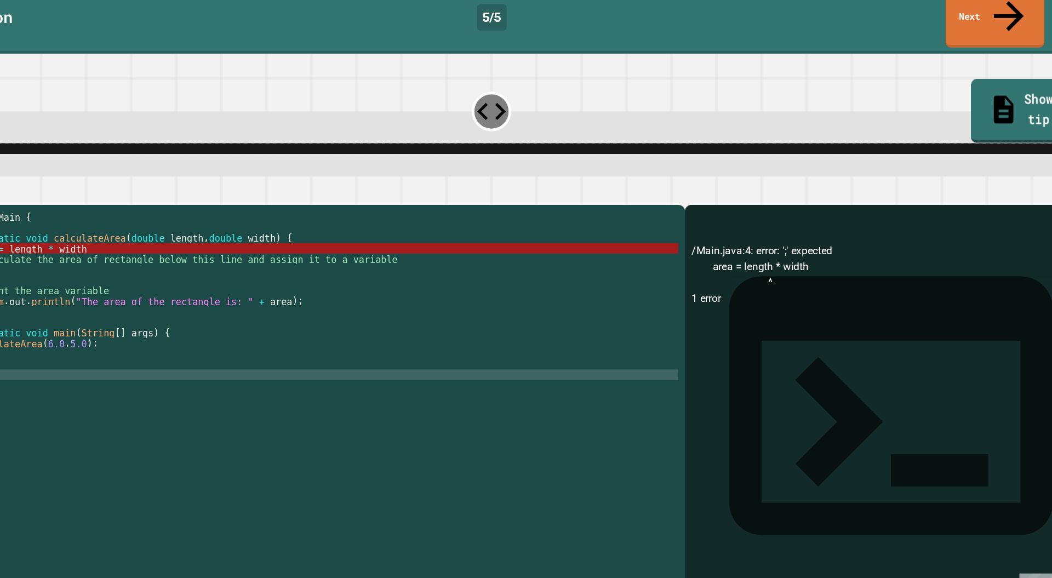
click at [940, 91] on icon at bounding box center [952, 104] width 25 height 27
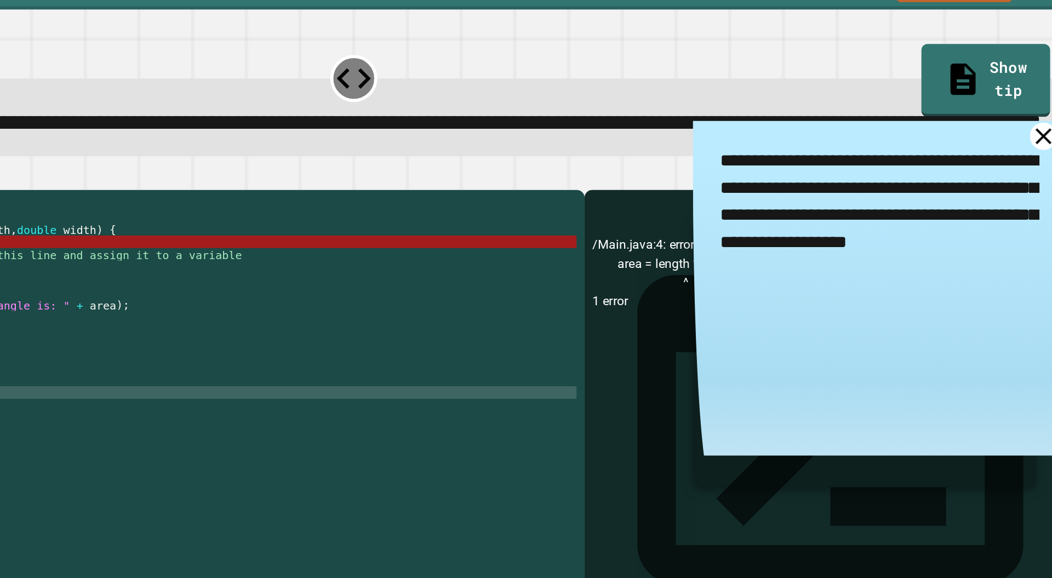
click at [998, 151] on icon at bounding box center [1007, 146] width 19 height 19
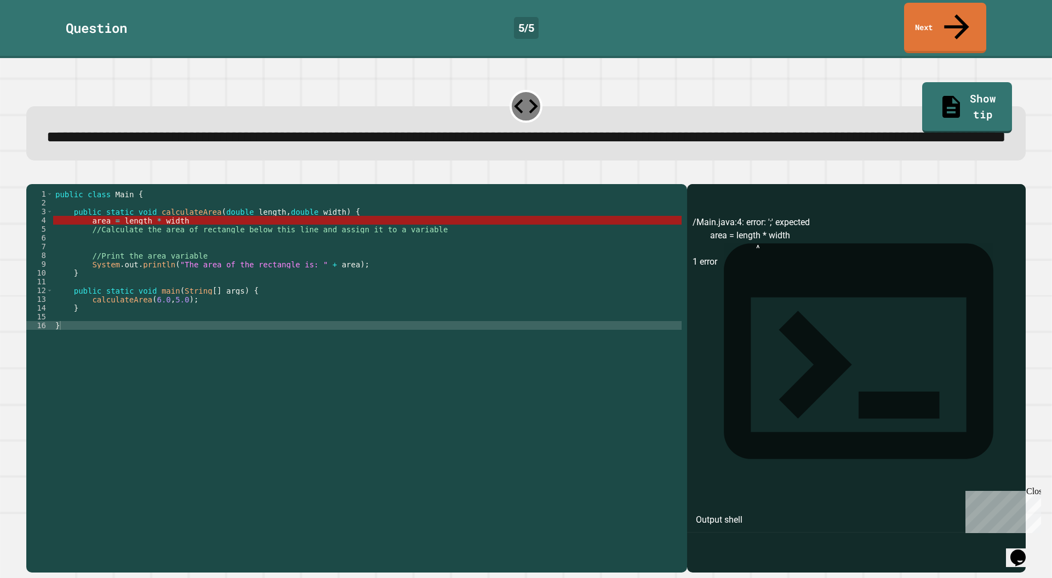
click at [510, 90] on div at bounding box center [526, 106] width 33 height 33
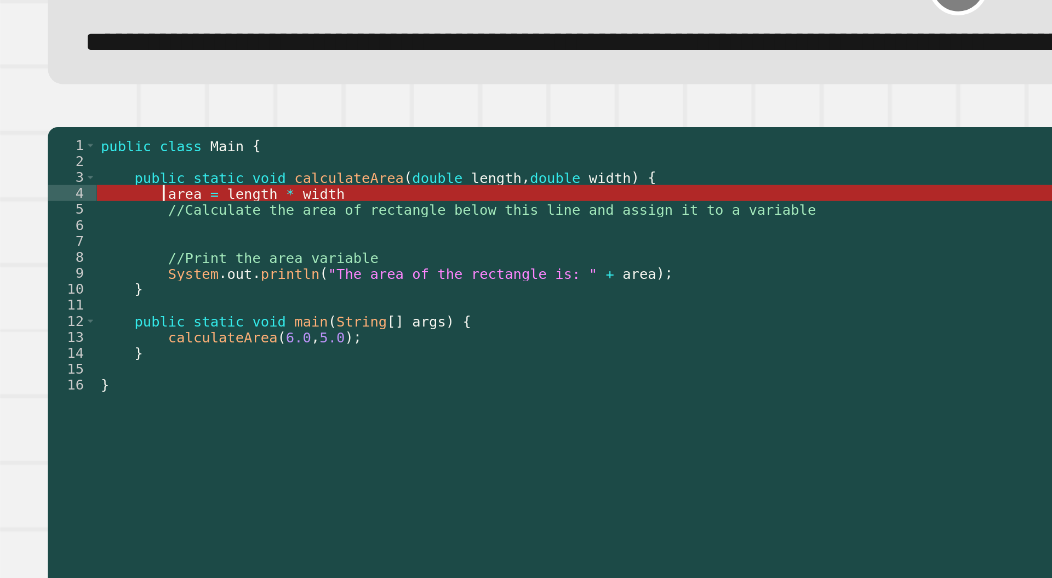
click at [88, 239] on div "public class Main { public static void calculateArea ( double length , double w…" at bounding box center [367, 365] width 629 height 351
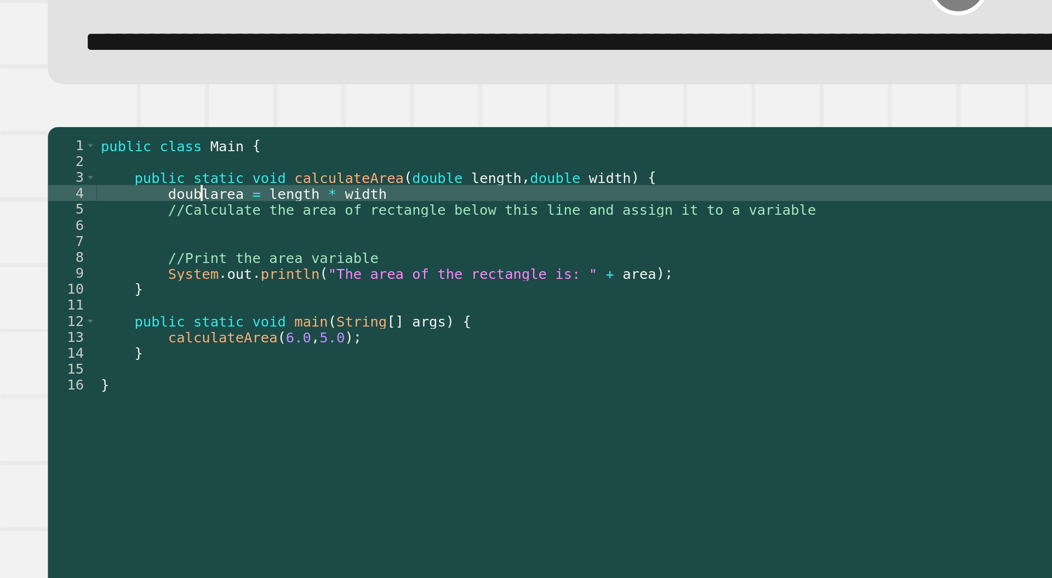
scroll to position [0, 4]
click at [32, 175] on icon "button" at bounding box center [32, 175] width 0 height 0
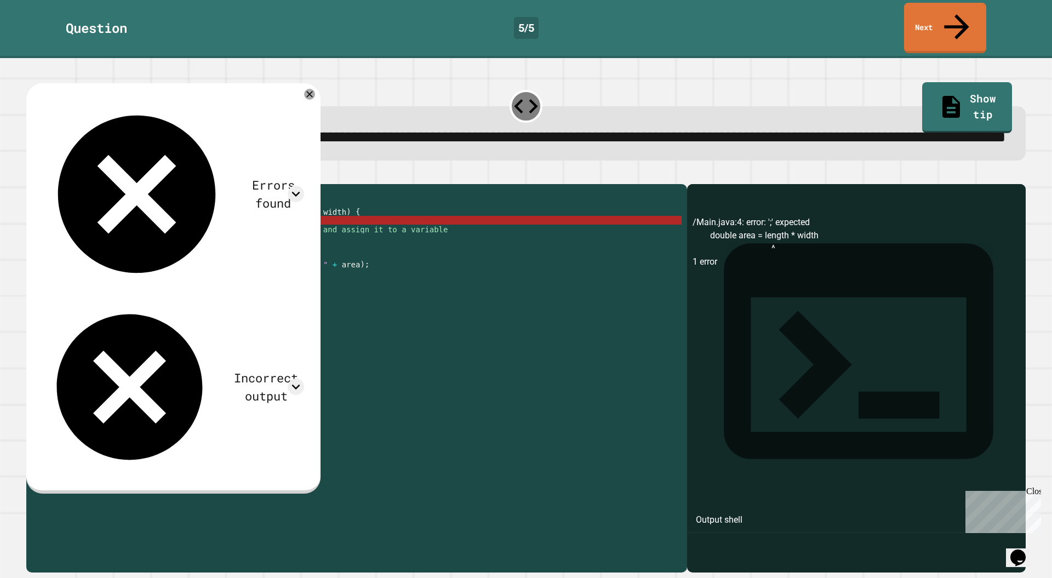
click at [150, 239] on div "public class Main { public static void calculateArea ( double length , double w…" at bounding box center [367, 365] width 629 height 351
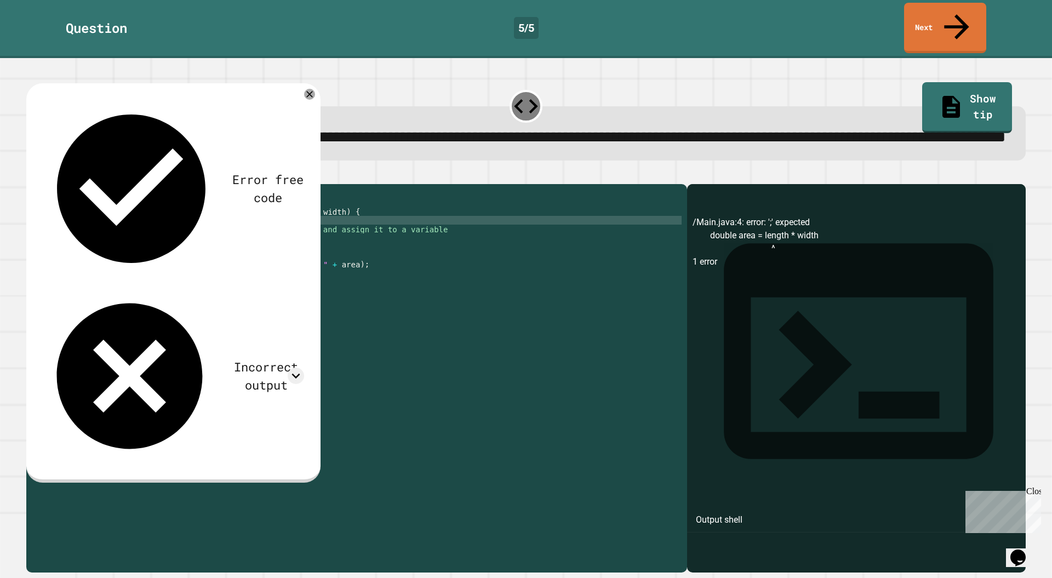
scroll to position [0, 7]
click at [236, 235] on div "public class Main { public static void calculateArea ( double length , double w…" at bounding box center [367, 365] width 629 height 351
type textarea "**********"
click at [32, 175] on button "button" at bounding box center [32, 175] width 0 height 0
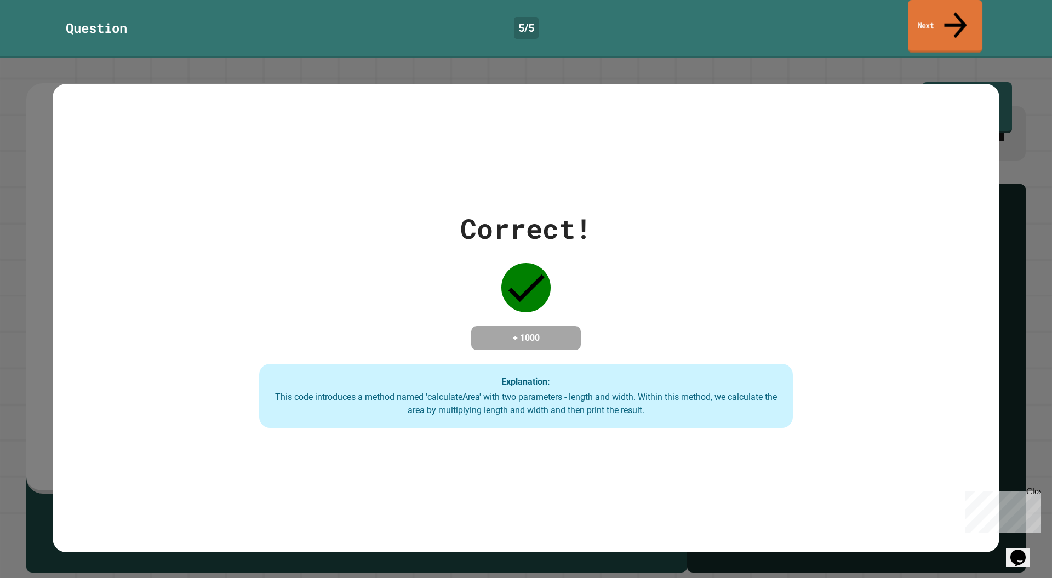
click at [927, 16] on link "Next" at bounding box center [945, 26] width 75 height 53
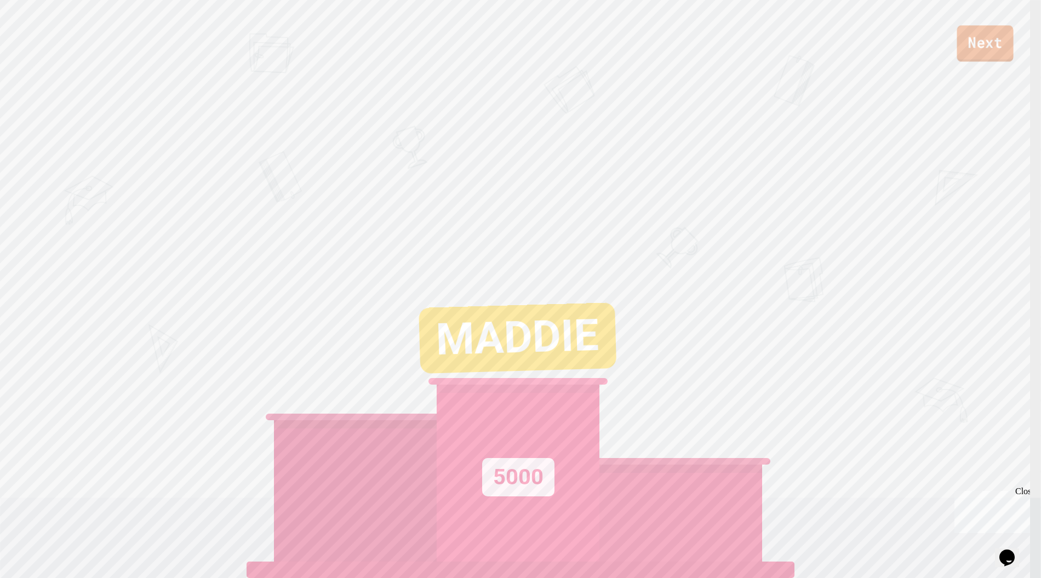
click at [1009, 42] on link "Next" at bounding box center [985, 43] width 56 height 36
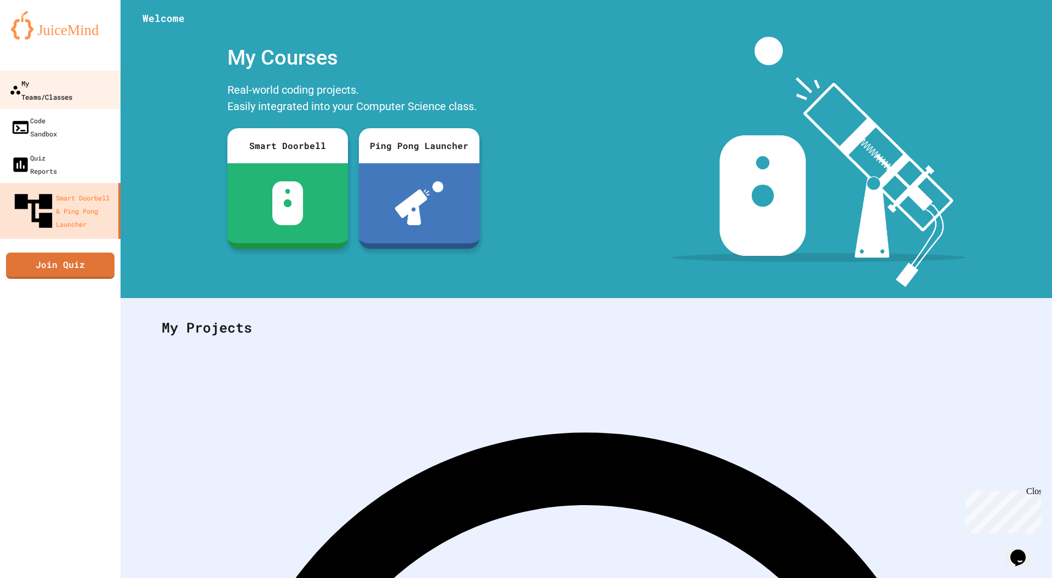
click at [67, 93] on link "My Teams/Classes" at bounding box center [60, 90] width 124 height 38
